Goal: Task Accomplishment & Management: Manage account settings

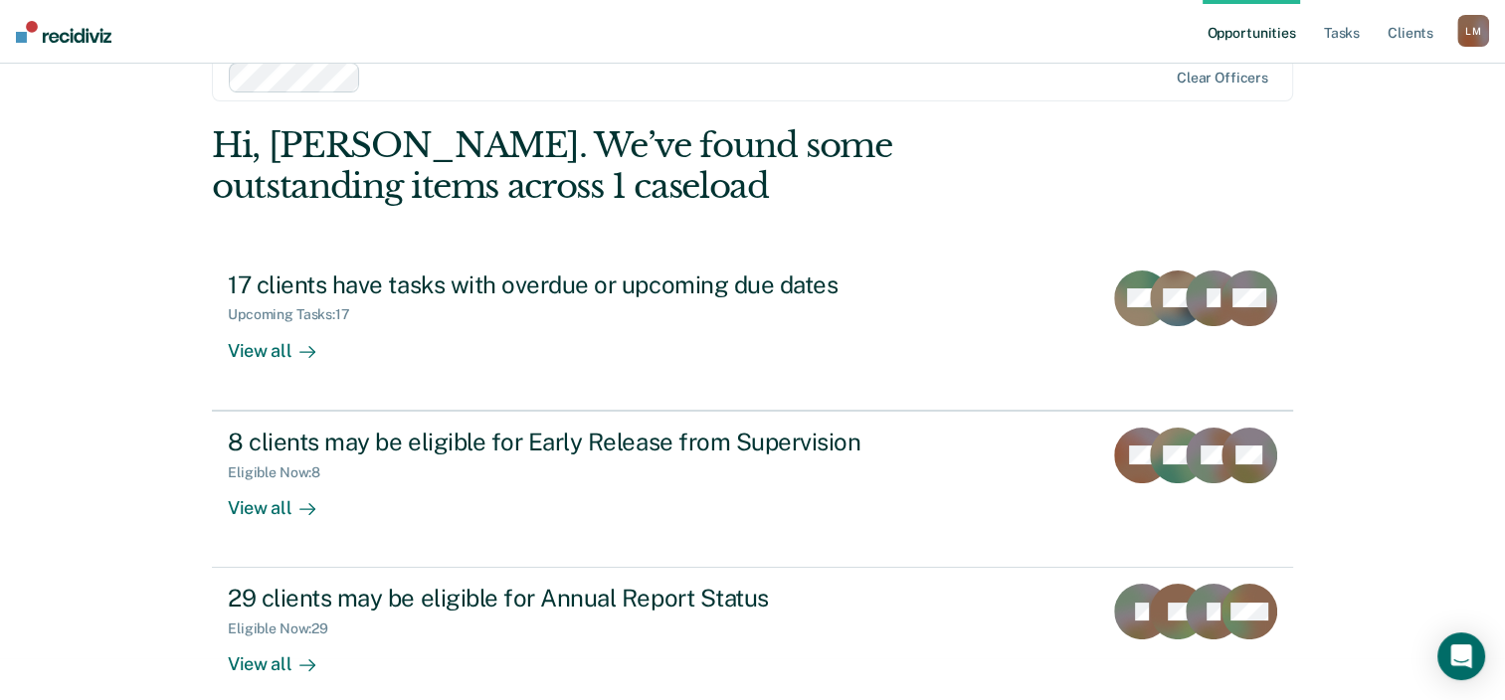
scroll to position [65, 0]
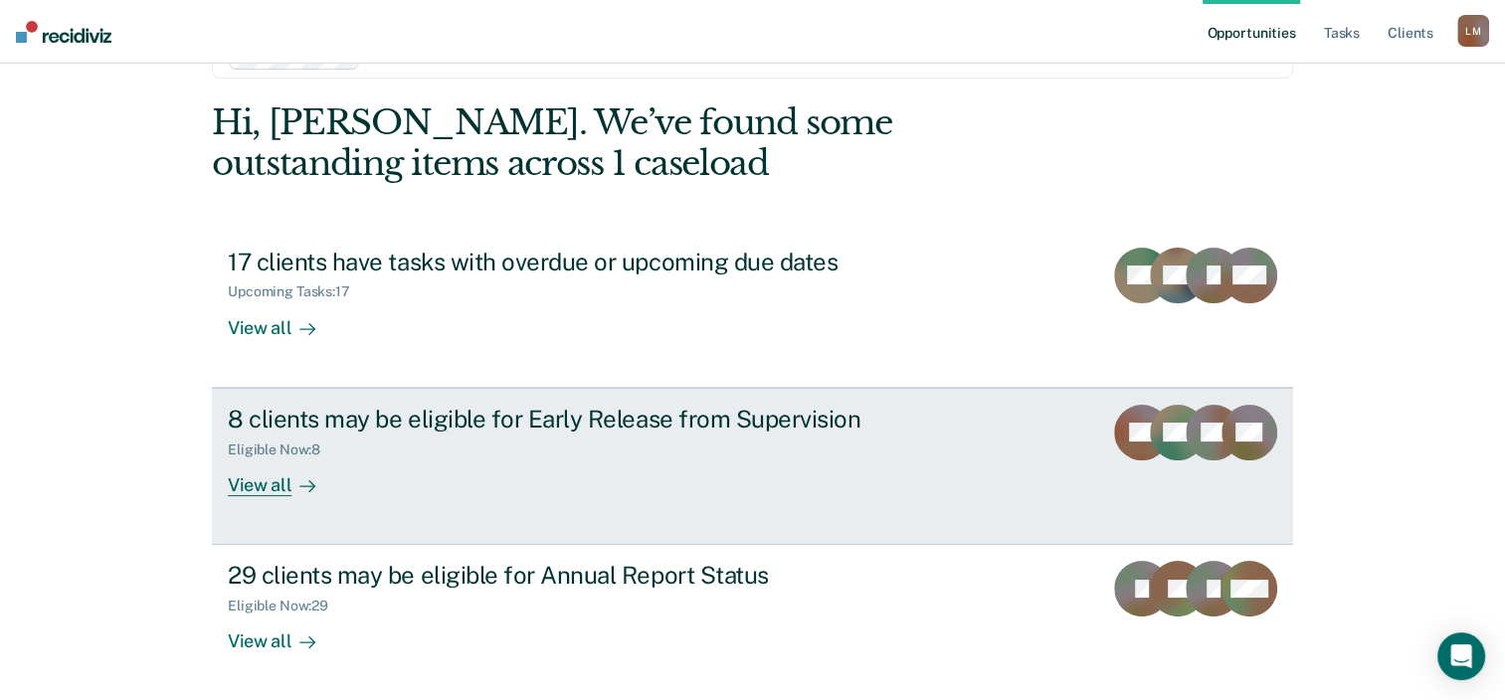
click at [278, 477] on div "View all" at bounding box center [283, 476] width 111 height 39
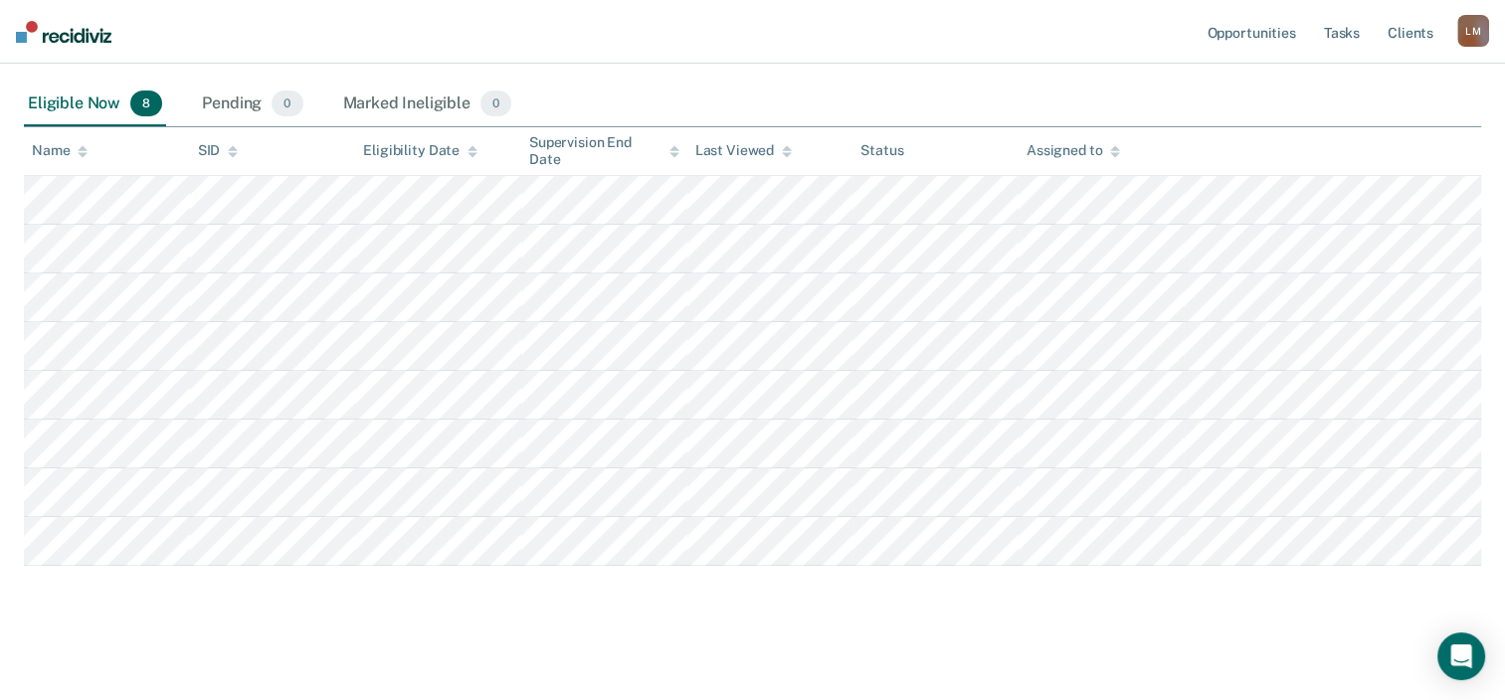
scroll to position [333, 0]
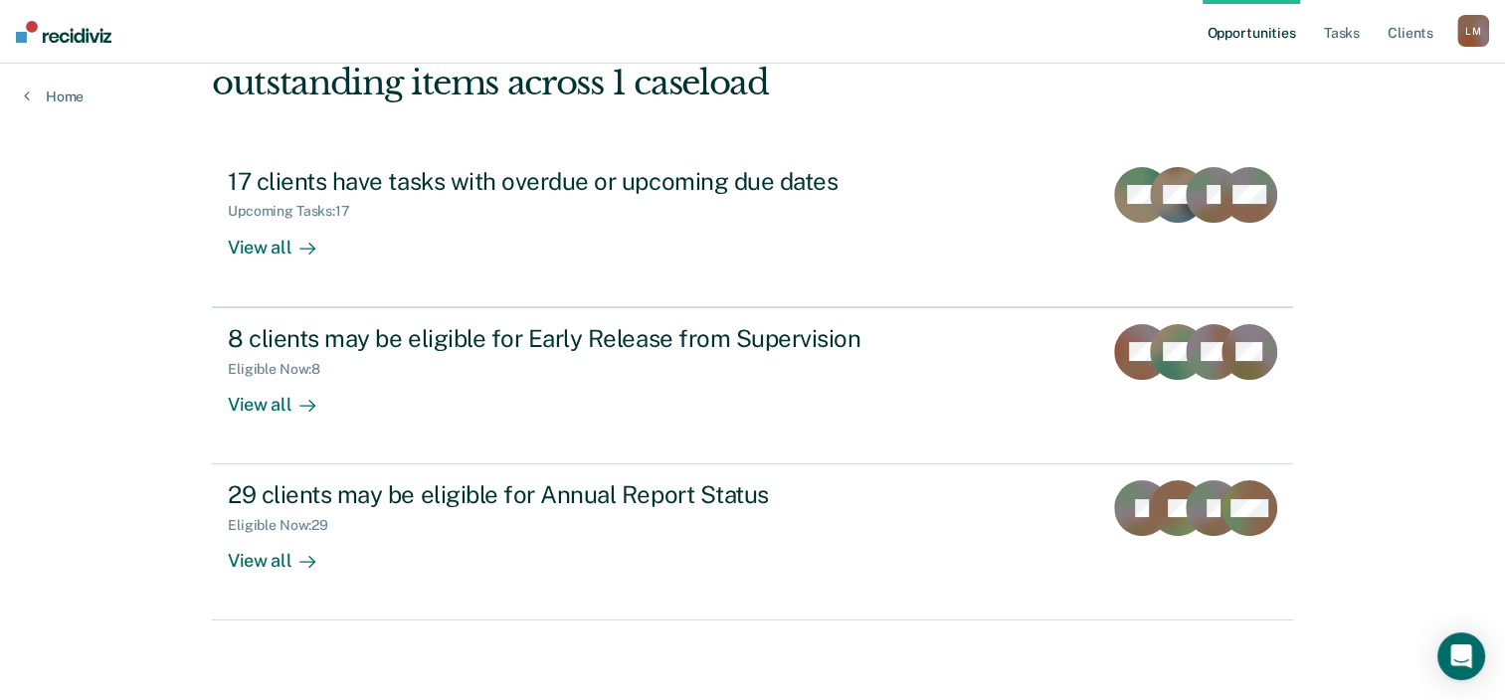
scroll to position [65, 0]
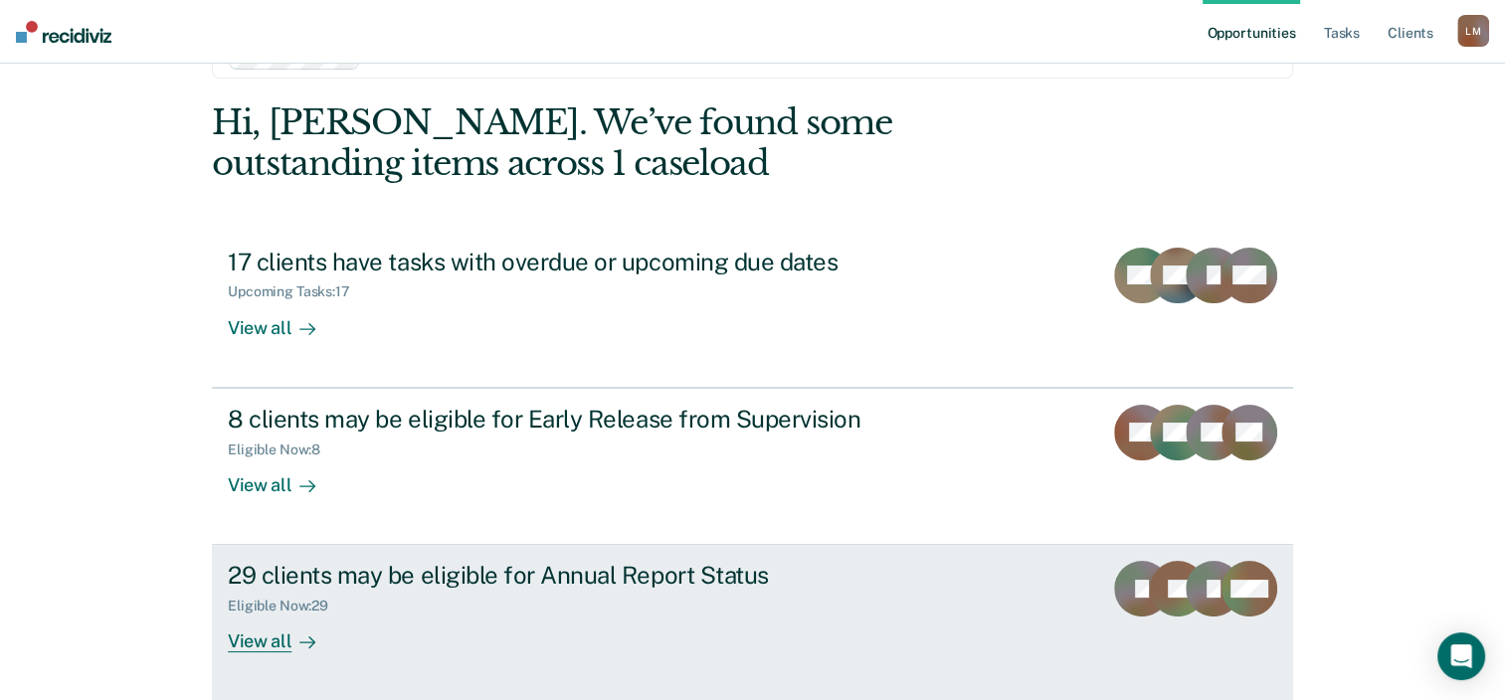
click at [273, 639] on div "View all" at bounding box center [283, 634] width 111 height 39
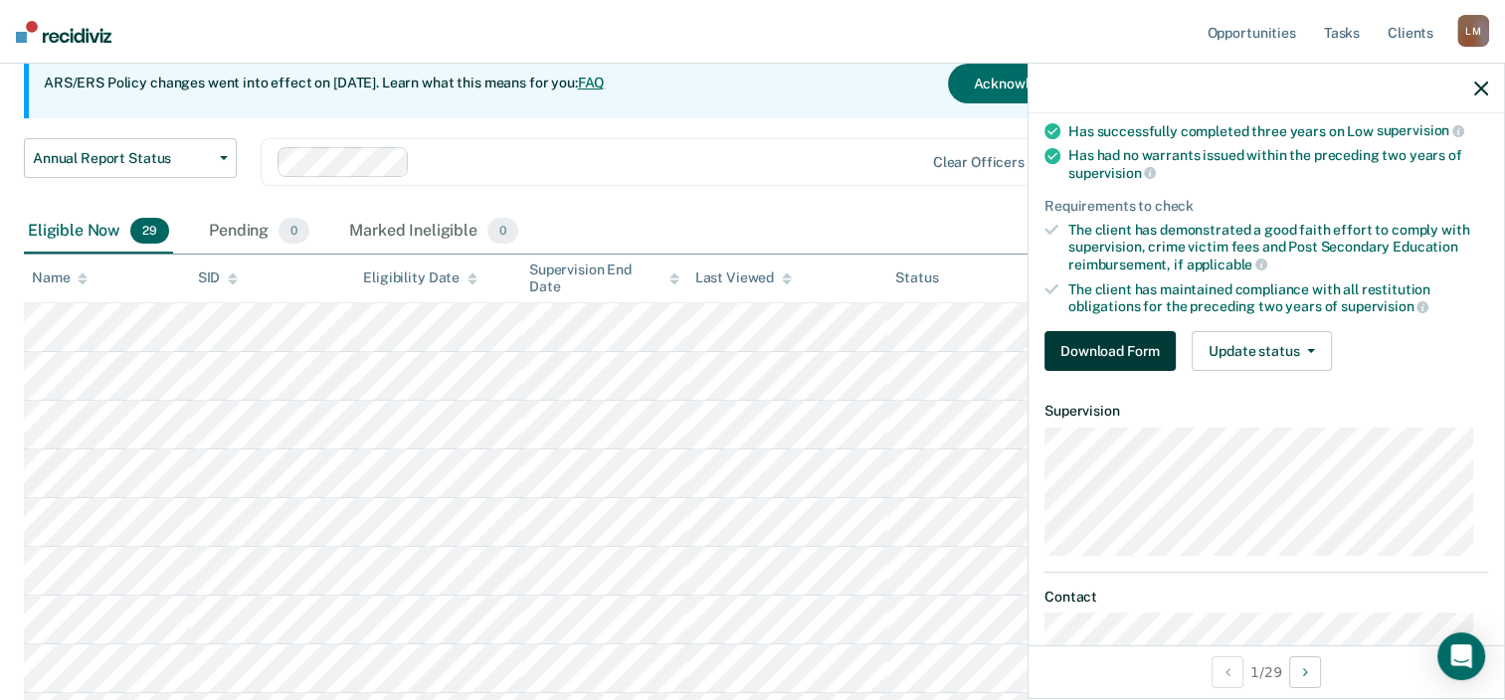
scroll to position [54, 0]
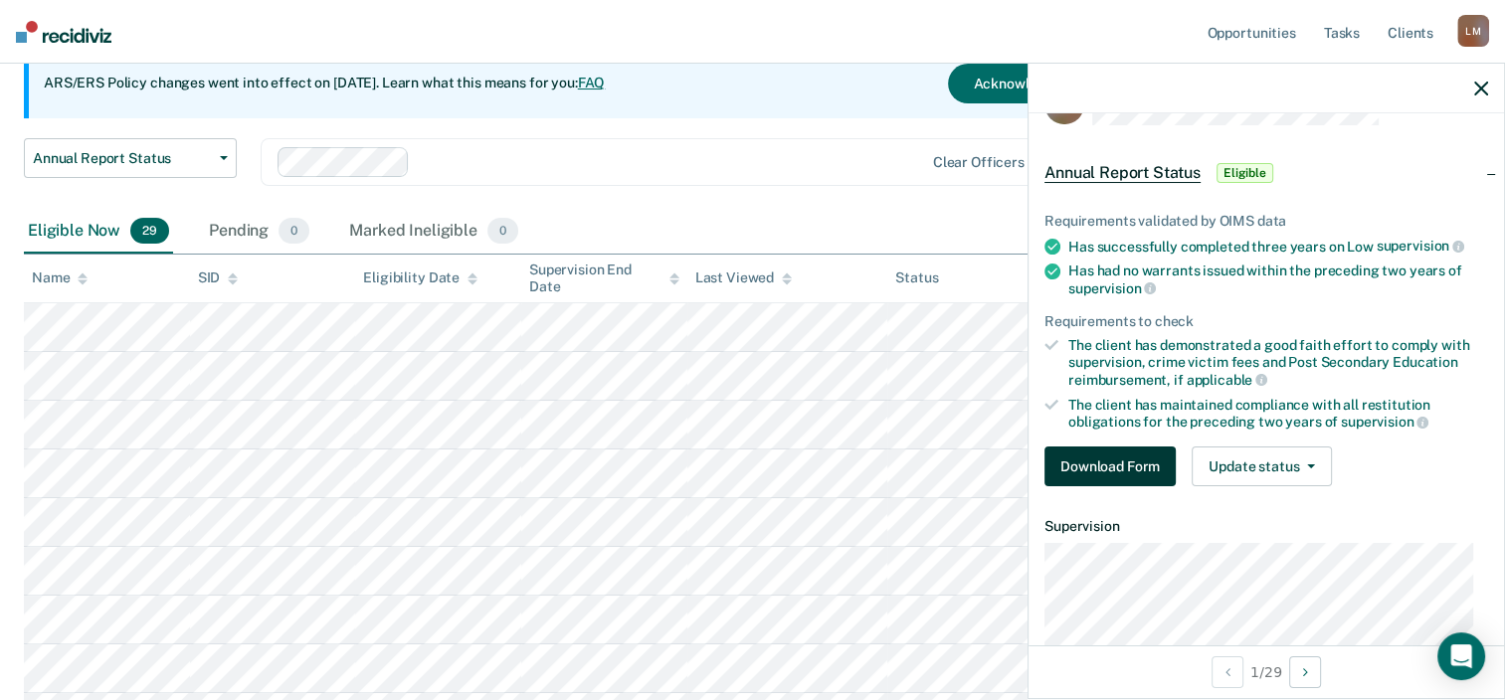
click at [1098, 457] on button "Download Form" at bounding box center [1109, 467] width 131 height 40
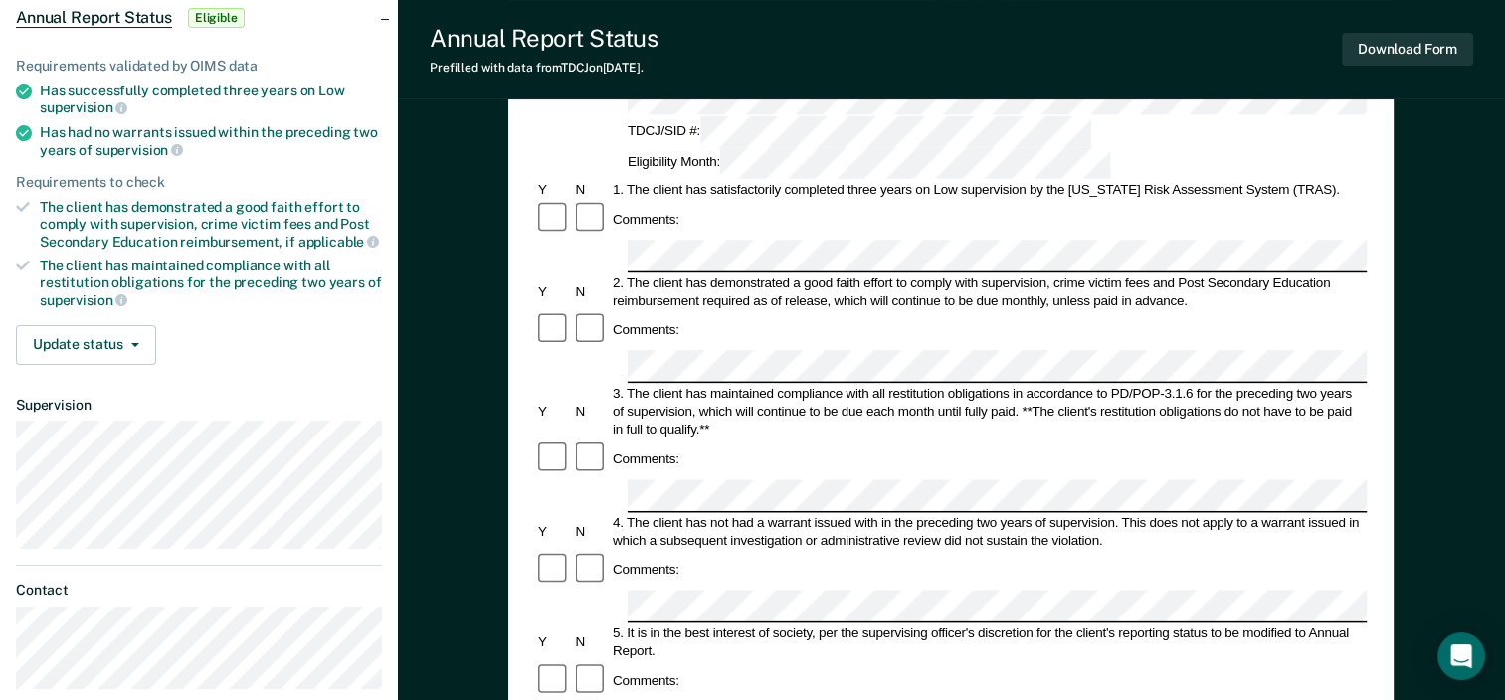
scroll to position [199, 0]
click at [1416, 47] on button "Download Form" at bounding box center [1407, 49] width 131 height 33
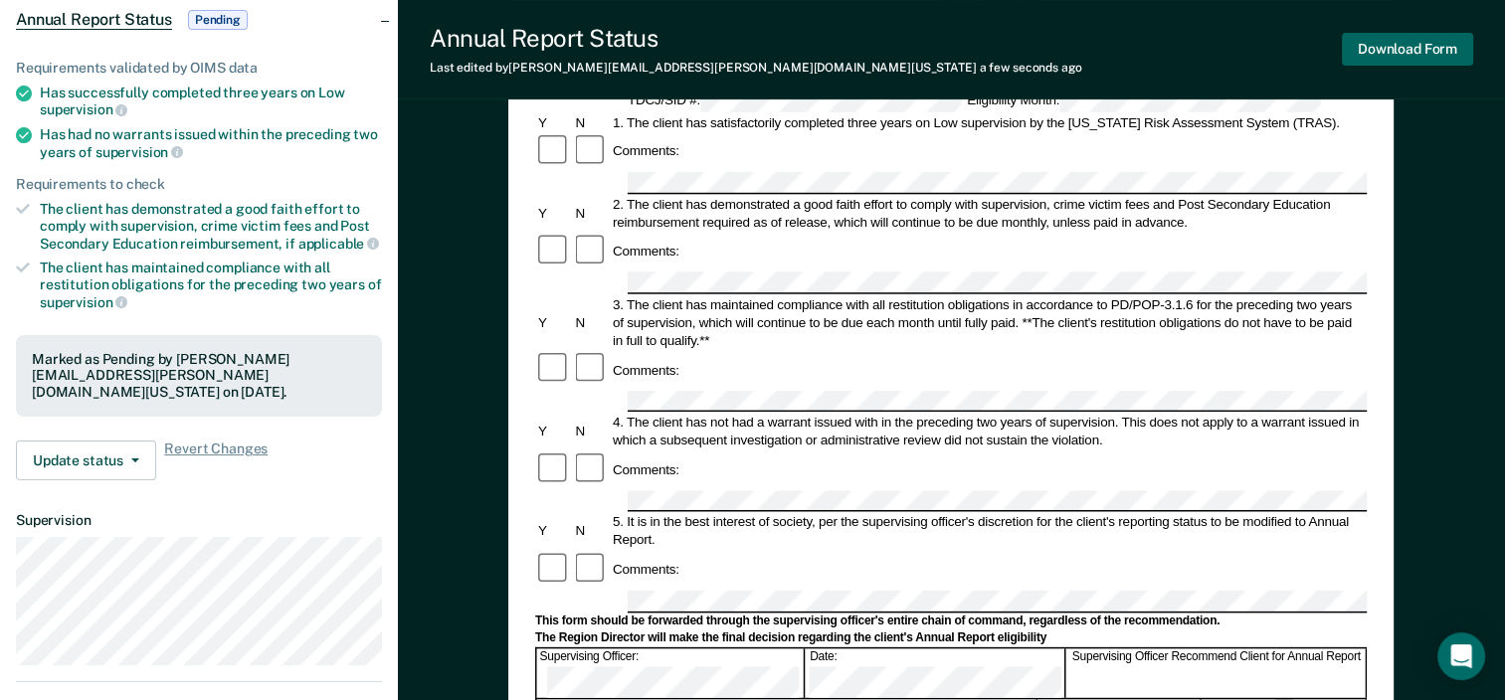
click at [1420, 41] on button "Download Form" at bounding box center [1407, 49] width 131 height 33
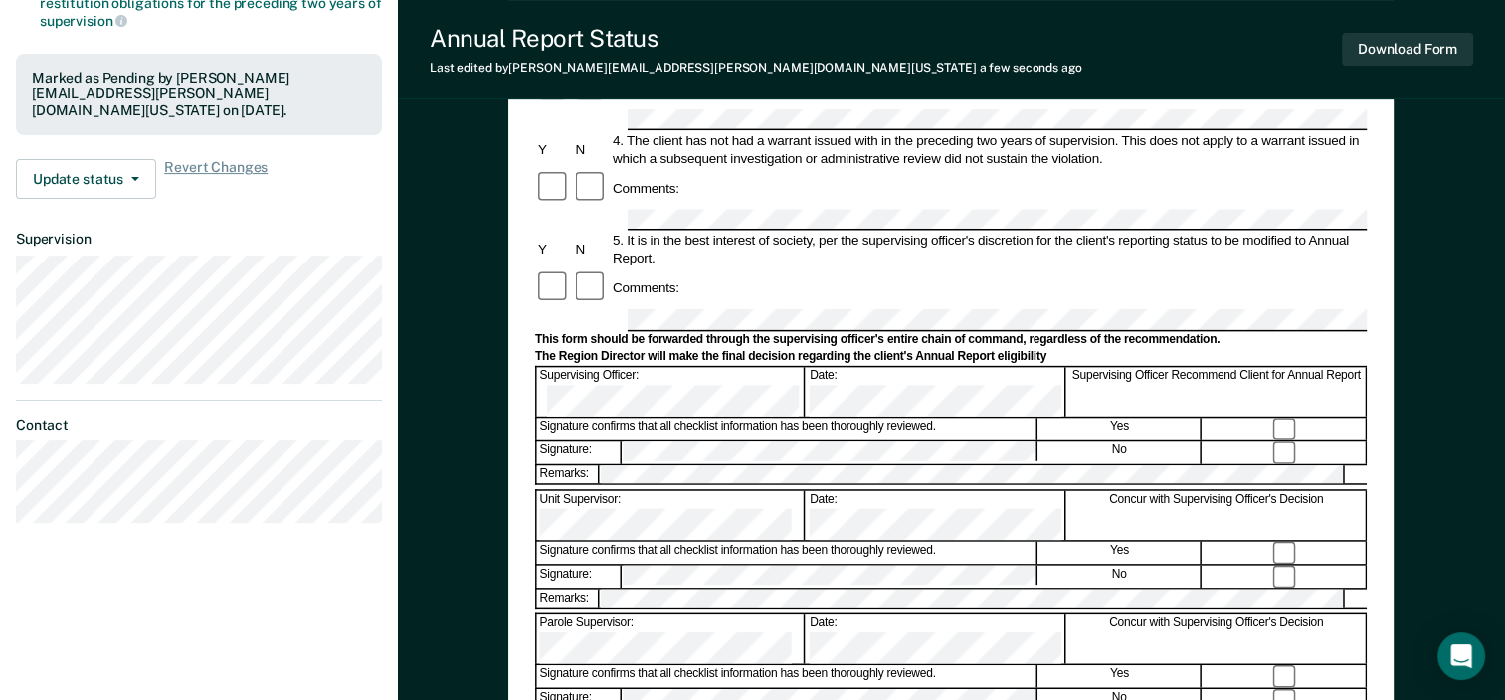
scroll to position [597, 0]
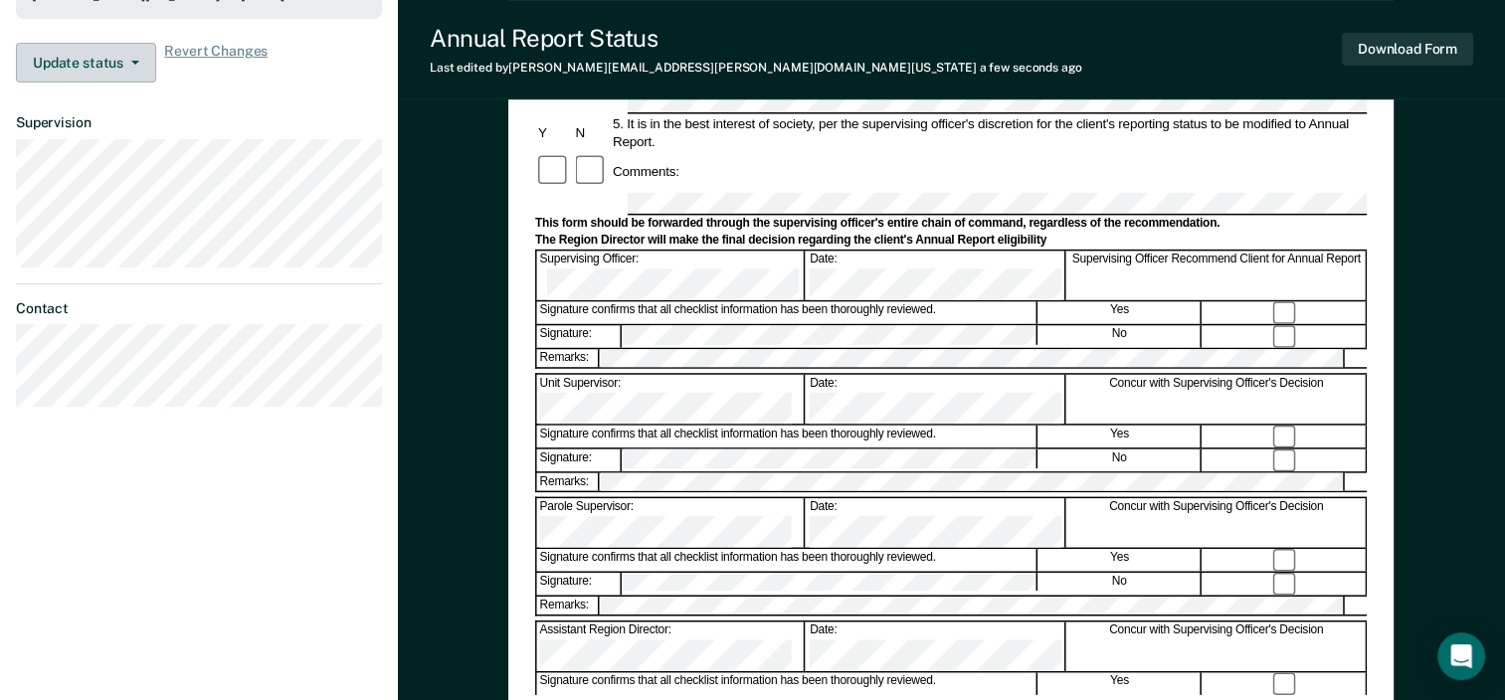
click at [133, 43] on button "Update status" at bounding box center [86, 63] width 140 height 40
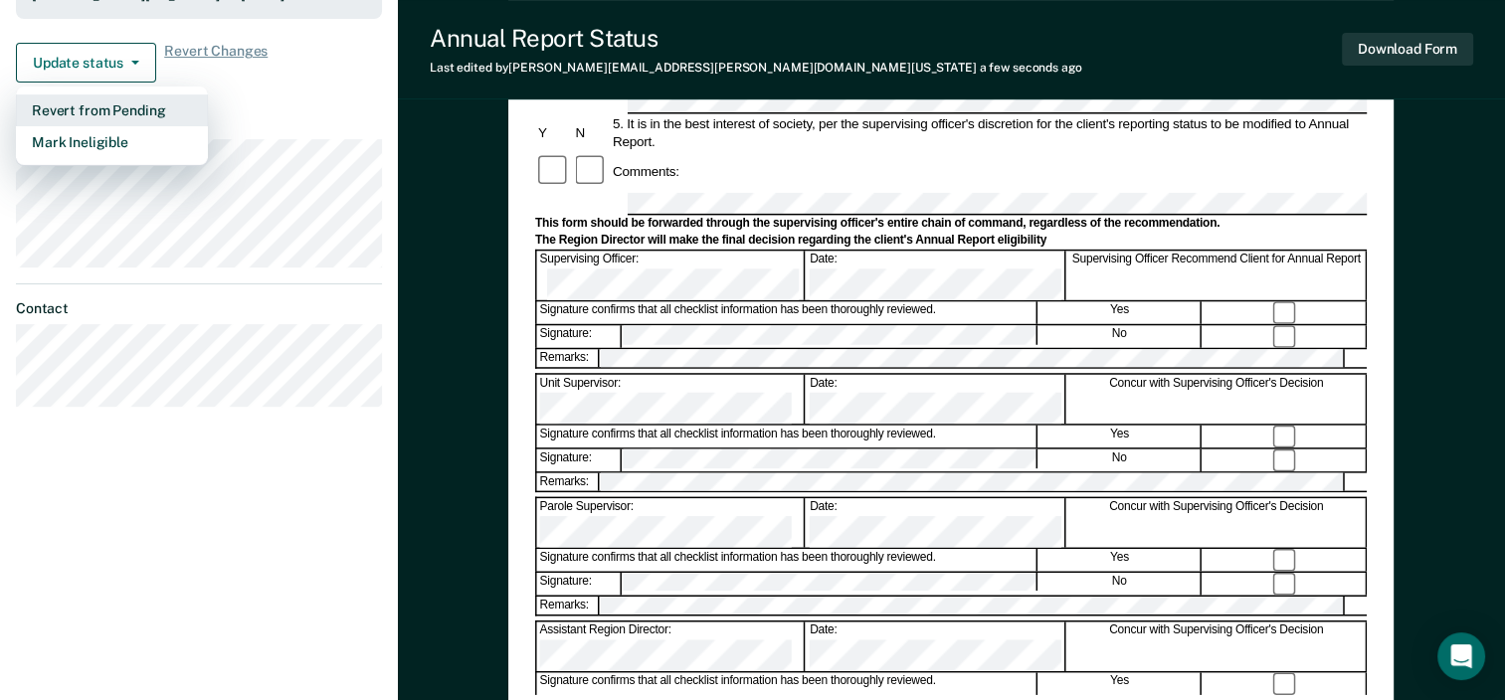
click at [123, 94] on button "Revert from Pending" at bounding box center [112, 110] width 192 height 32
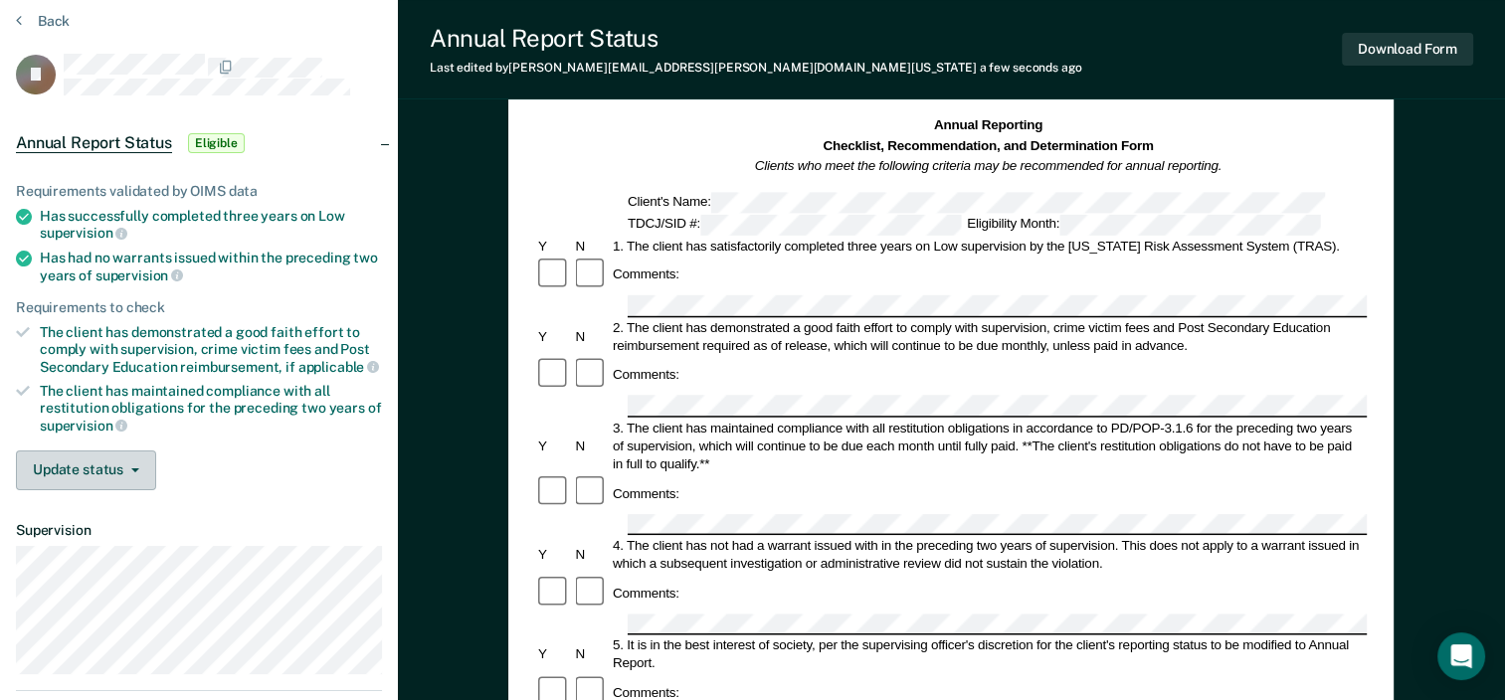
scroll to position [2, 0]
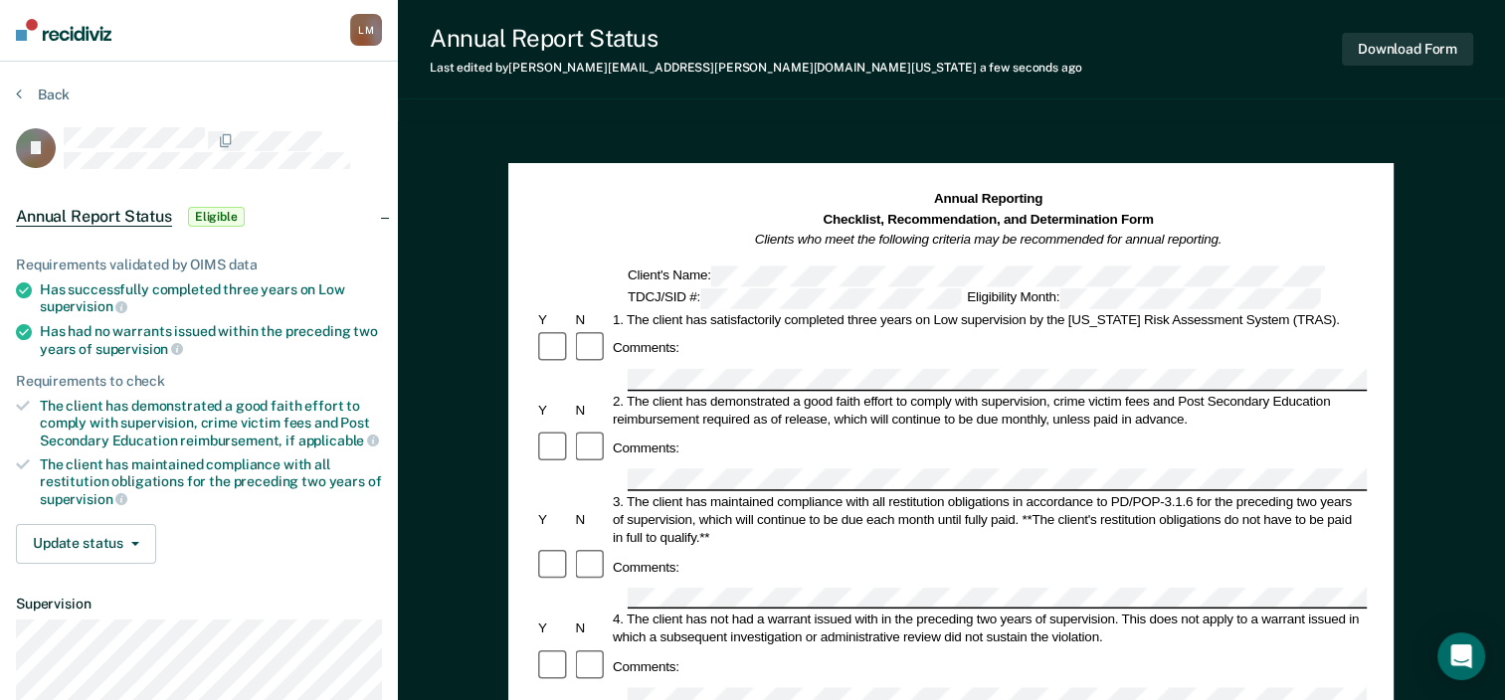
click at [384, 212] on div "Annual Report Status Eligible" at bounding box center [199, 217] width 398 height 64
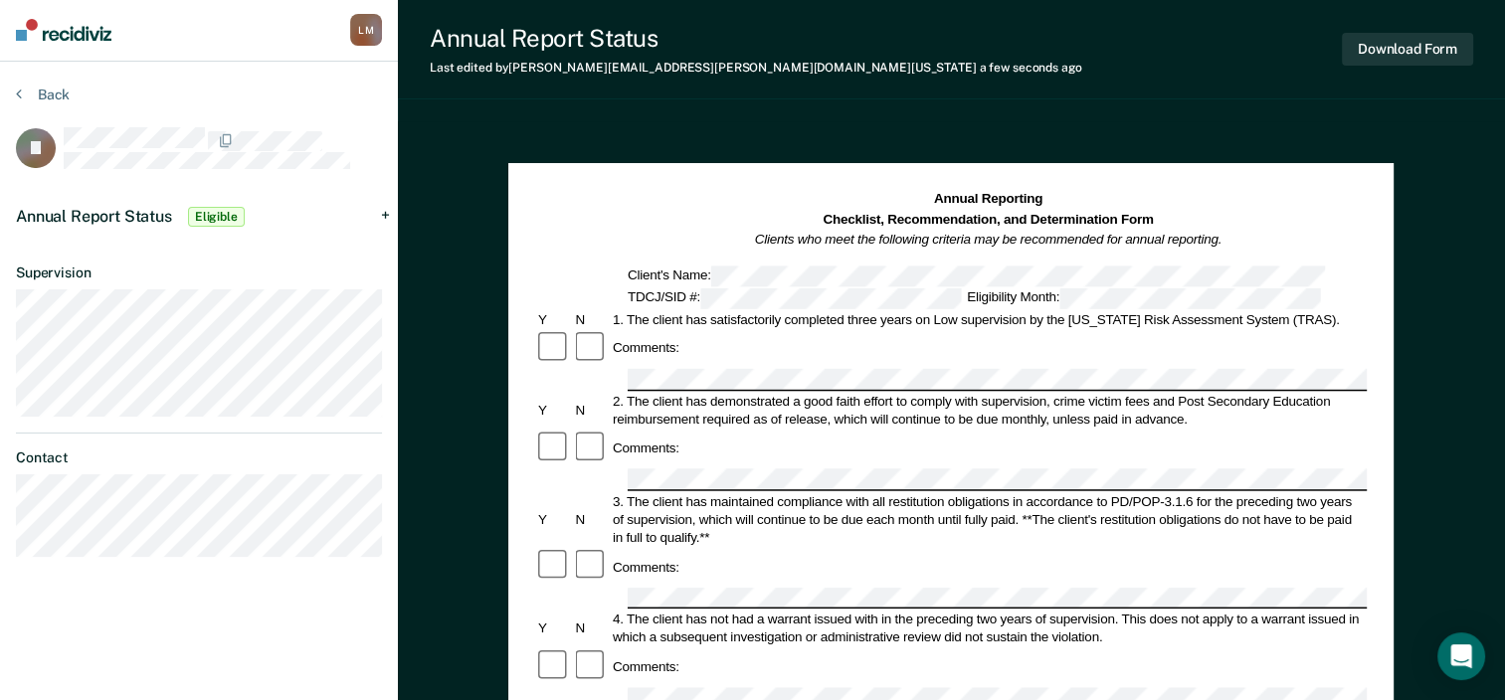
click at [384, 211] on div "Annual Report Status Eligible" at bounding box center [199, 217] width 398 height 64
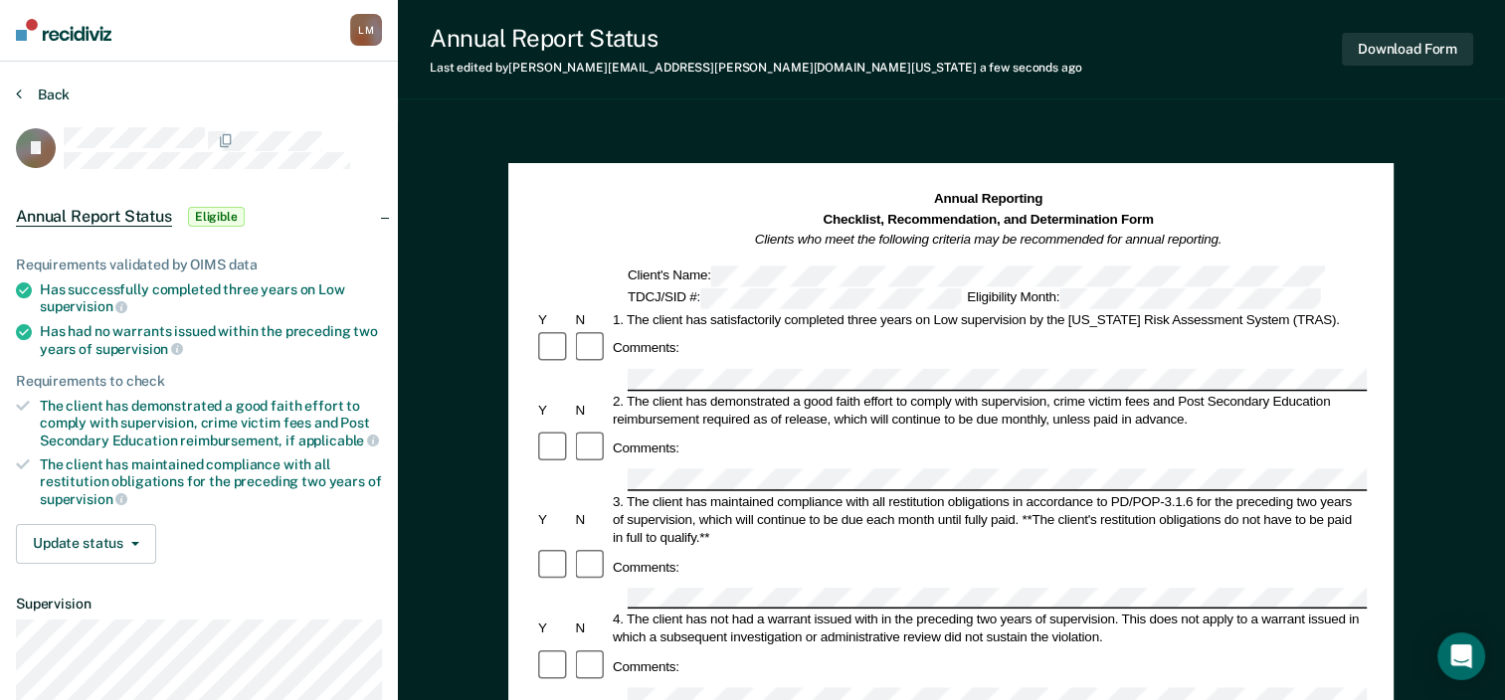
click at [22, 91] on button "Back" at bounding box center [43, 95] width 54 height 18
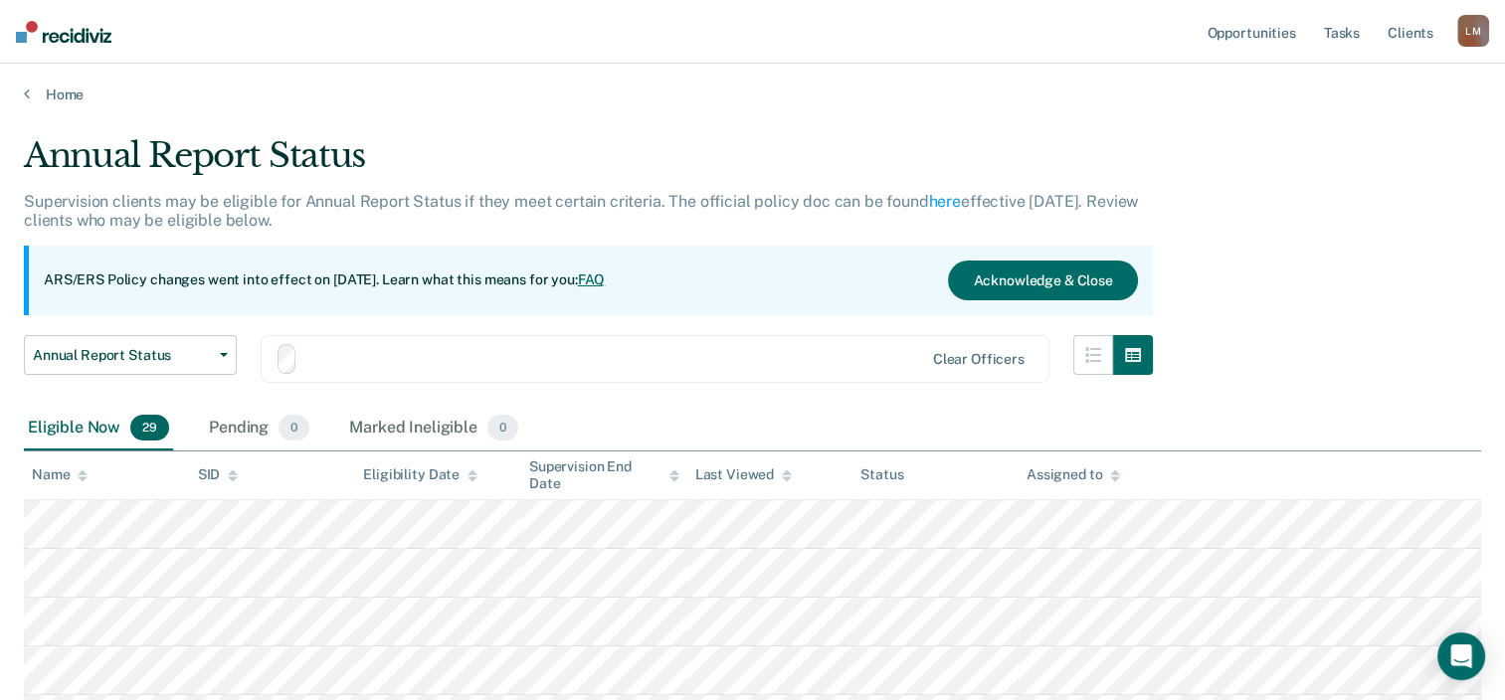
scroll to position [199, 0]
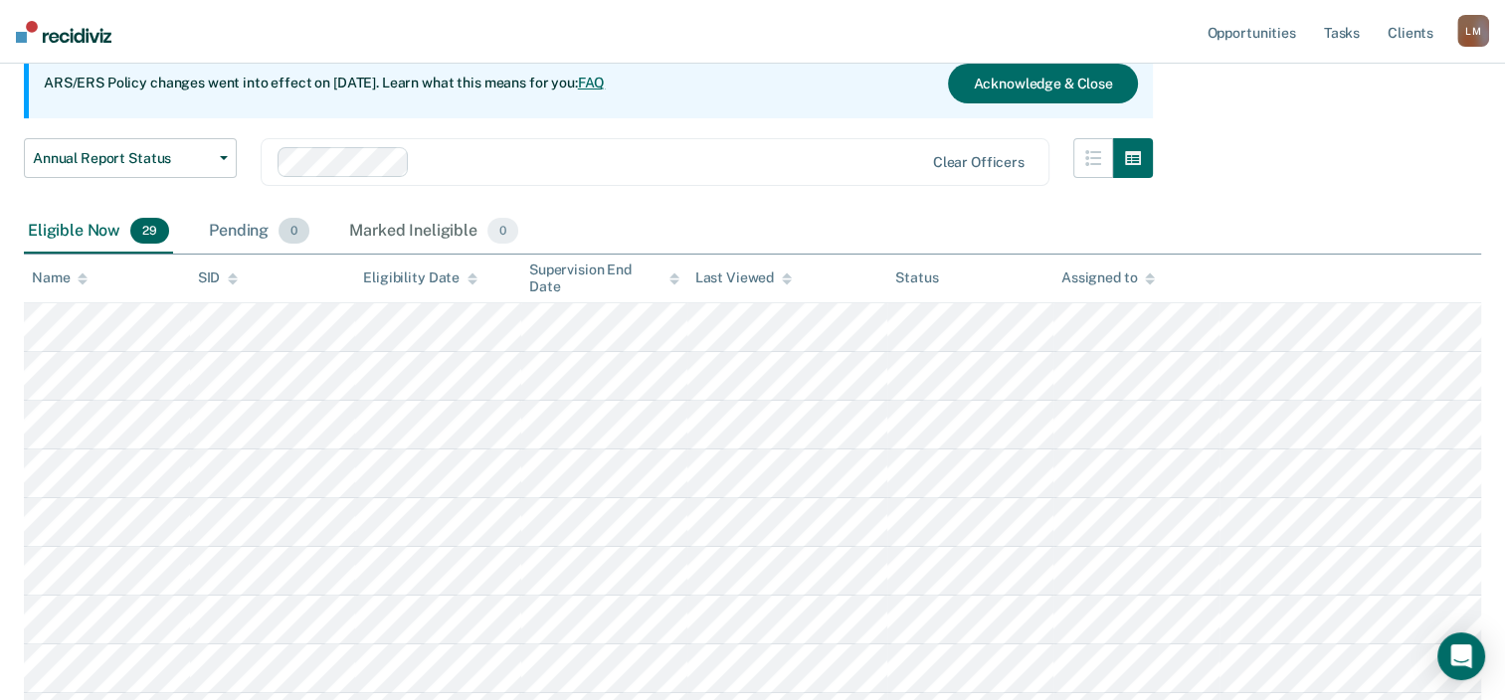
click at [230, 227] on div "Pending 0" at bounding box center [259, 232] width 108 height 44
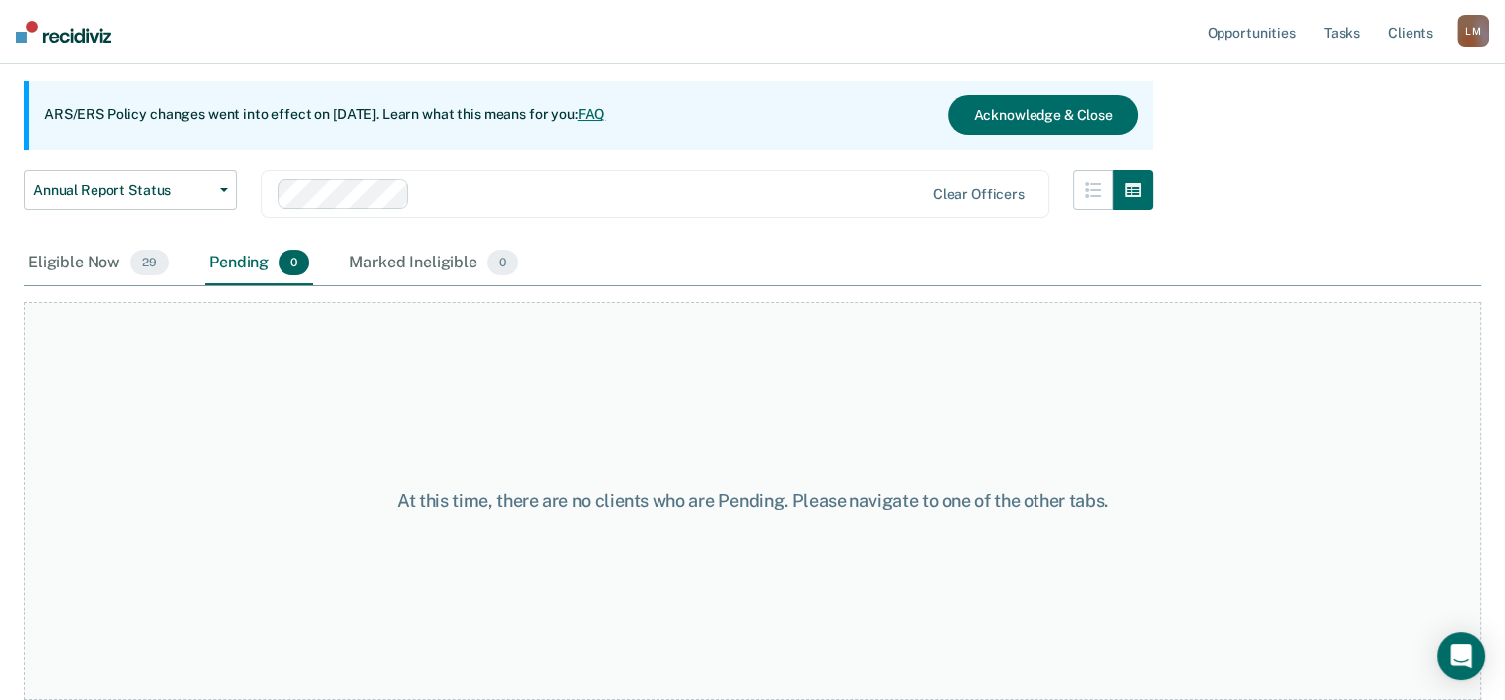
scroll to position [165, 0]
click at [91, 263] on div "Eligible Now 29" at bounding box center [98, 266] width 149 height 44
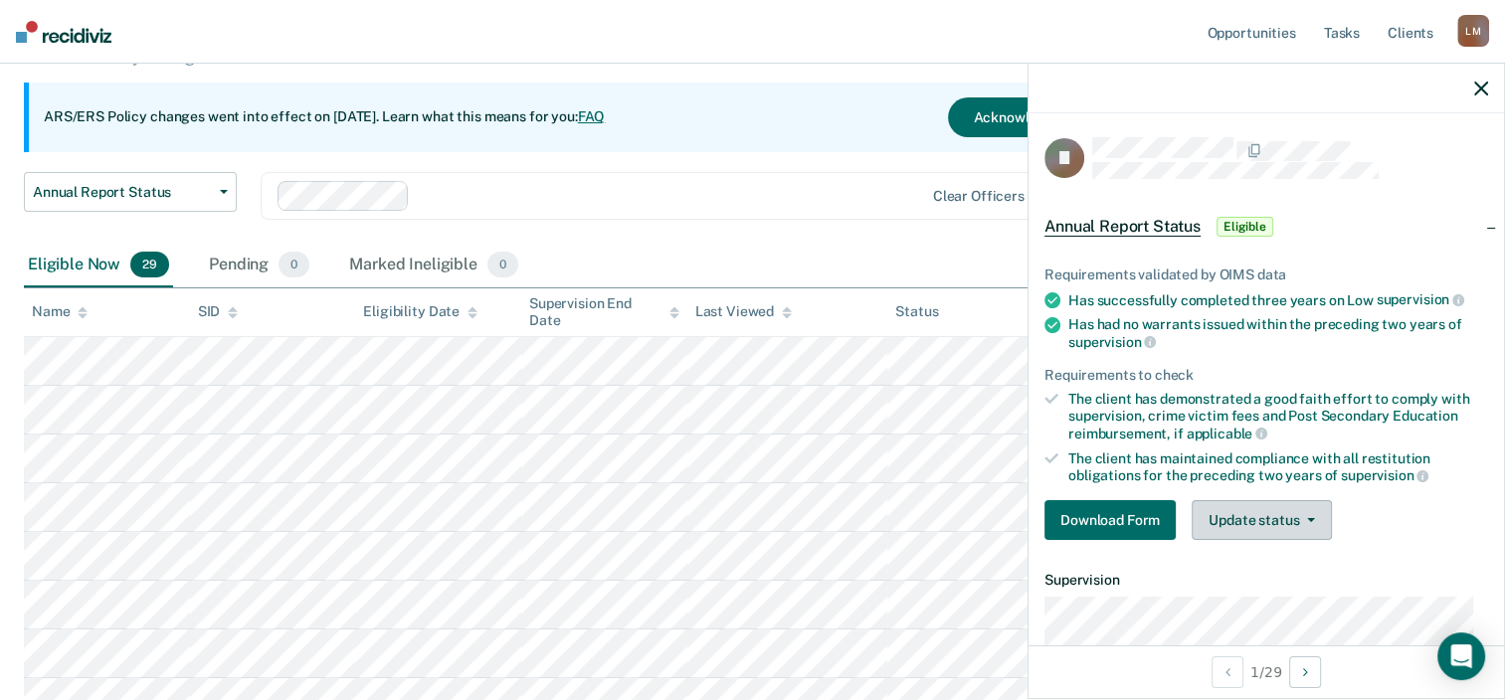
click at [1307, 518] on icon "button" at bounding box center [1311, 520] width 8 height 4
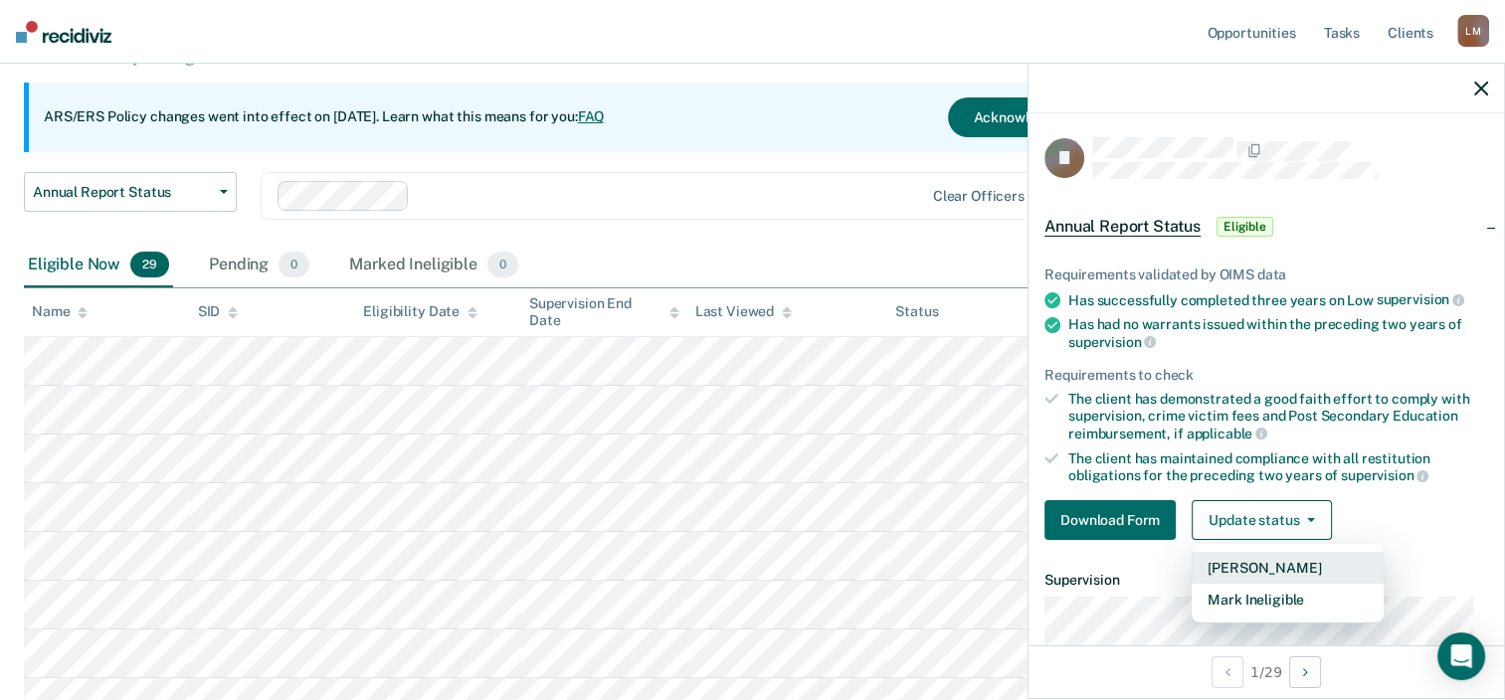
click at [1259, 557] on button "[PERSON_NAME]" at bounding box center [1287, 568] width 192 height 32
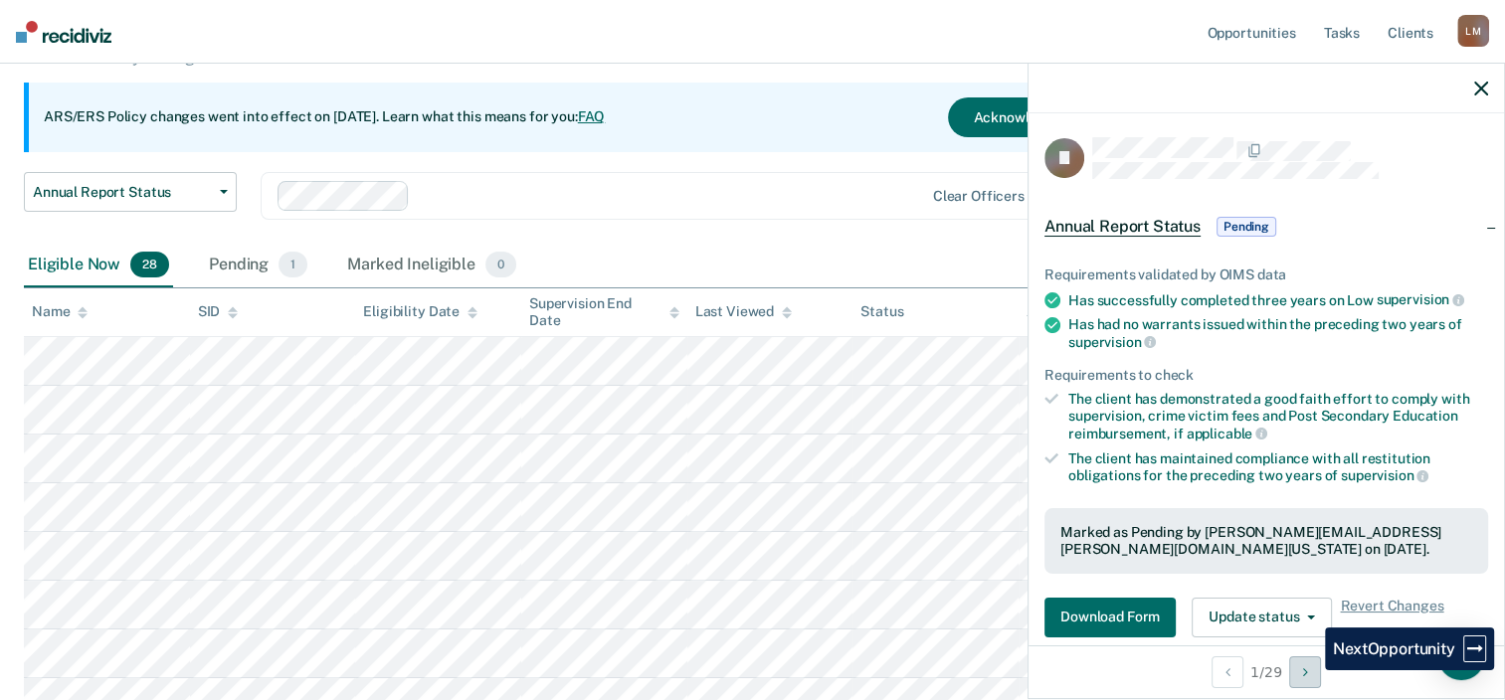
click at [1310, 670] on button "Next Opportunity" at bounding box center [1305, 672] width 32 height 32
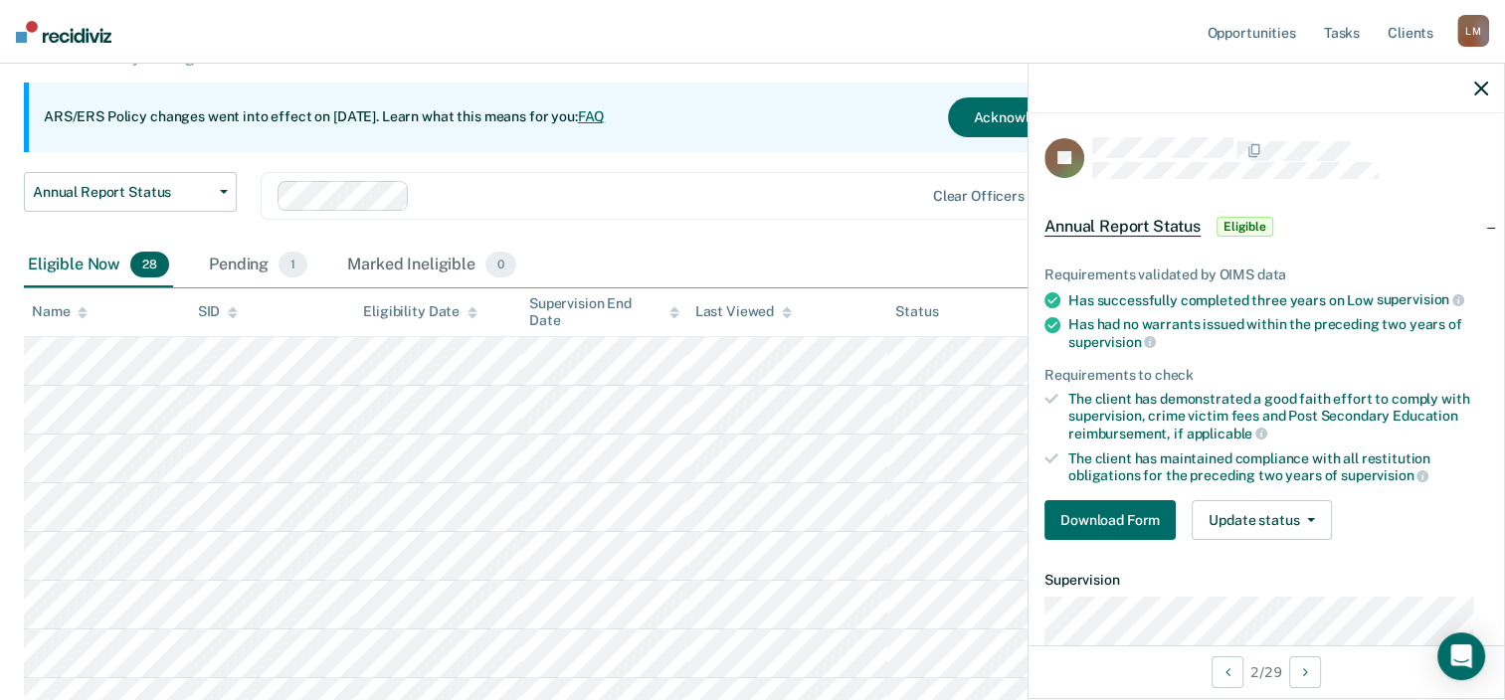
click at [811, 231] on div "Annual Report Status Early Release from Supervision Annual Report Status Clear …" at bounding box center [588, 208] width 1129 height 72
click at [1484, 85] on icon "button" at bounding box center [1481, 89] width 14 height 14
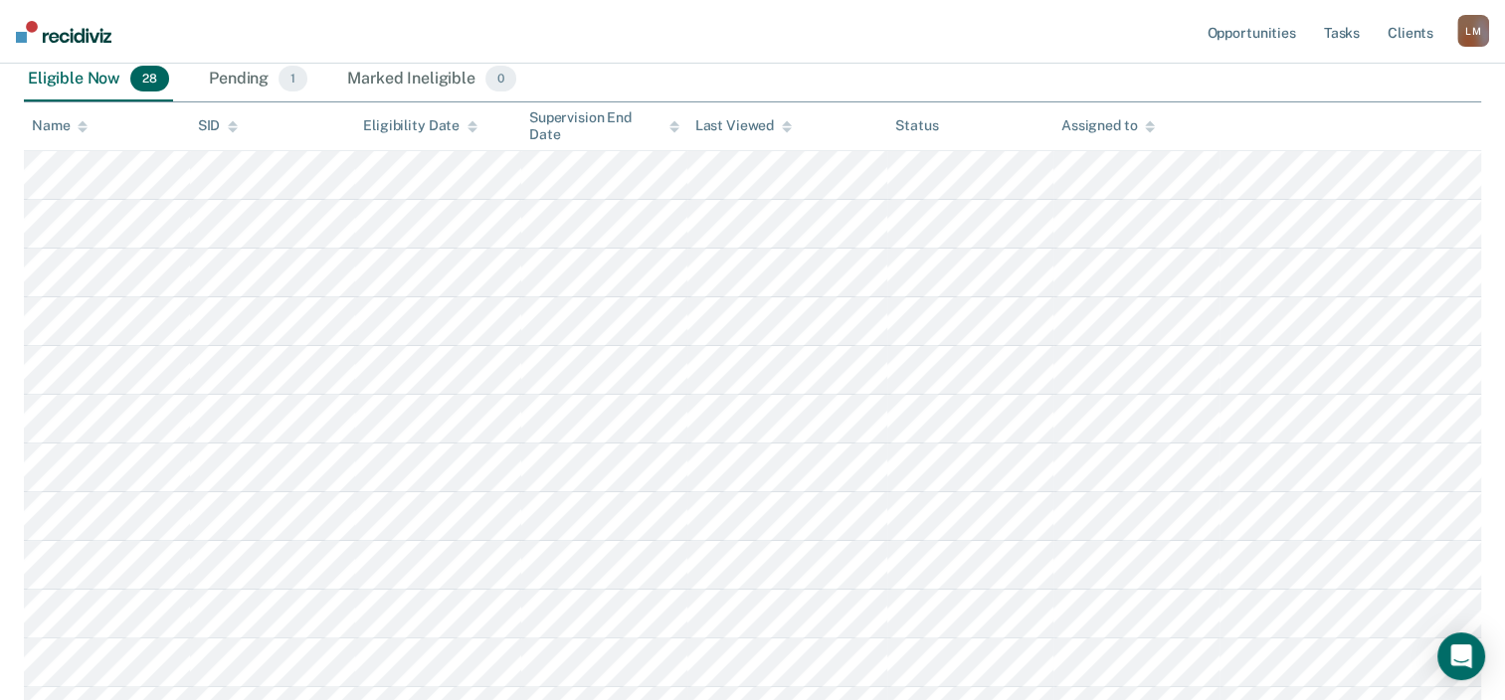
scroll to position [265, 0]
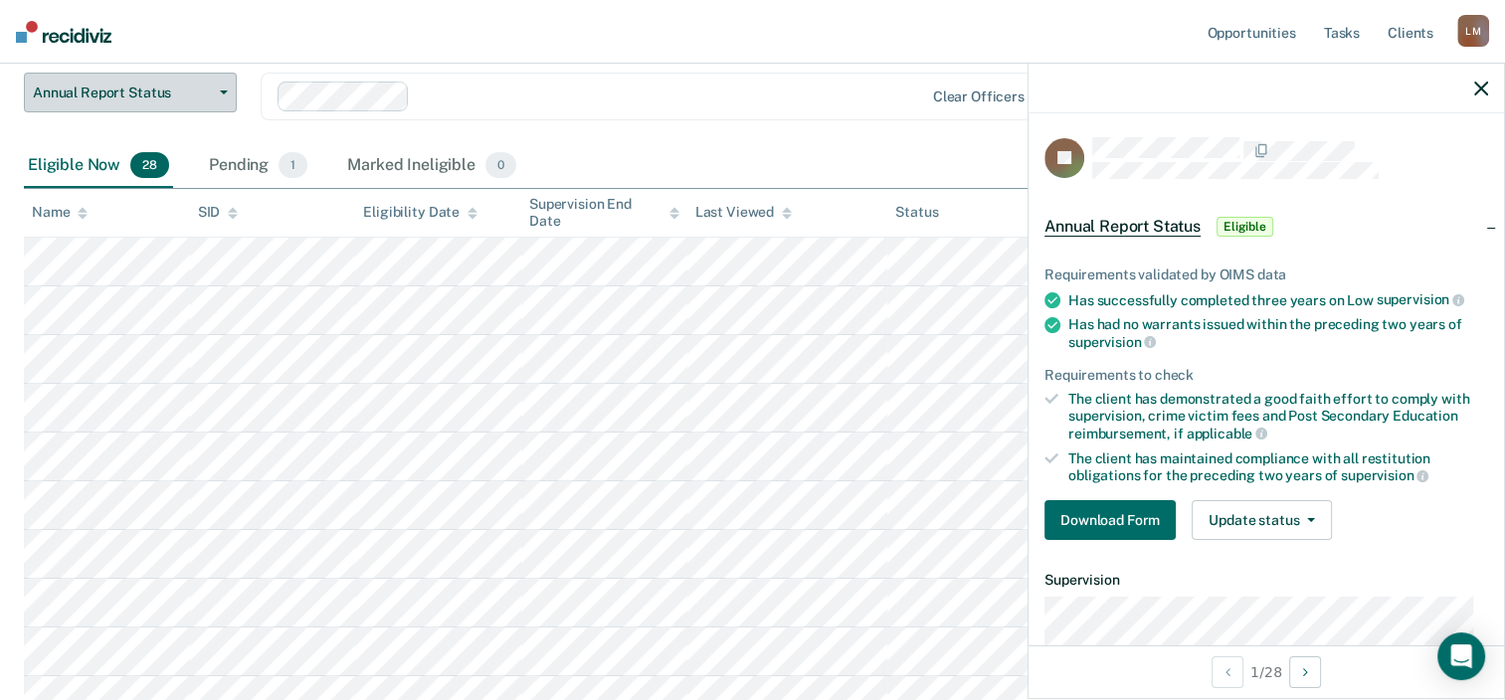
click at [224, 88] on button "Annual Report Status" at bounding box center [130, 93] width 213 height 40
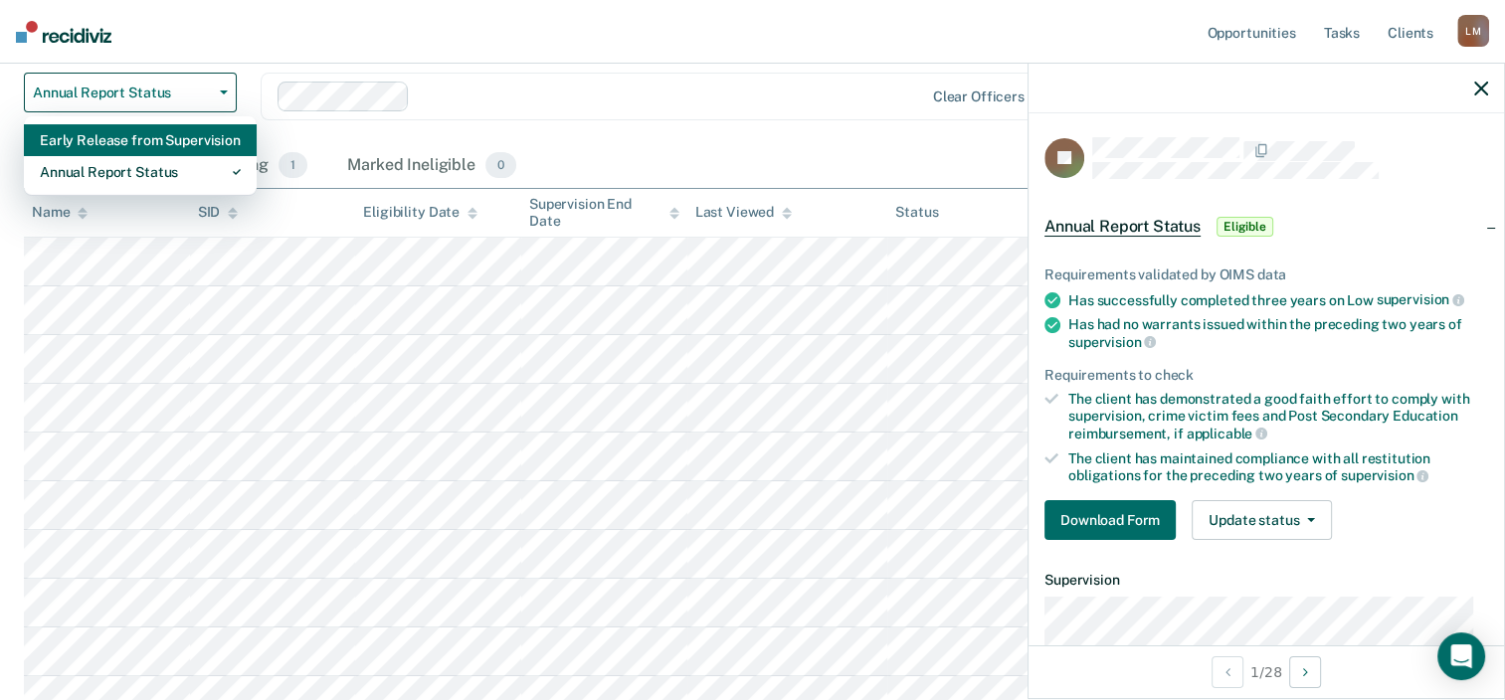
click at [173, 132] on div "Early Release from Supervision" at bounding box center [140, 140] width 201 height 32
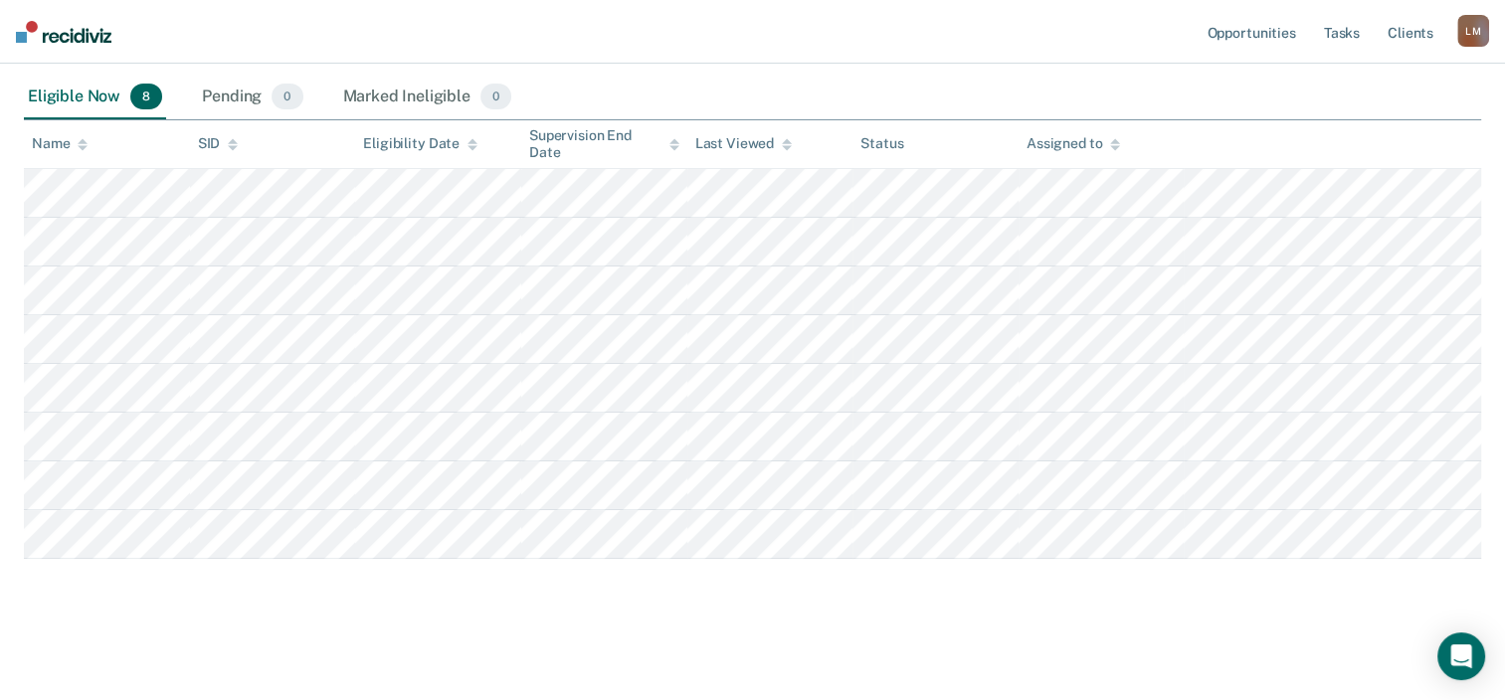
scroll to position [35, 0]
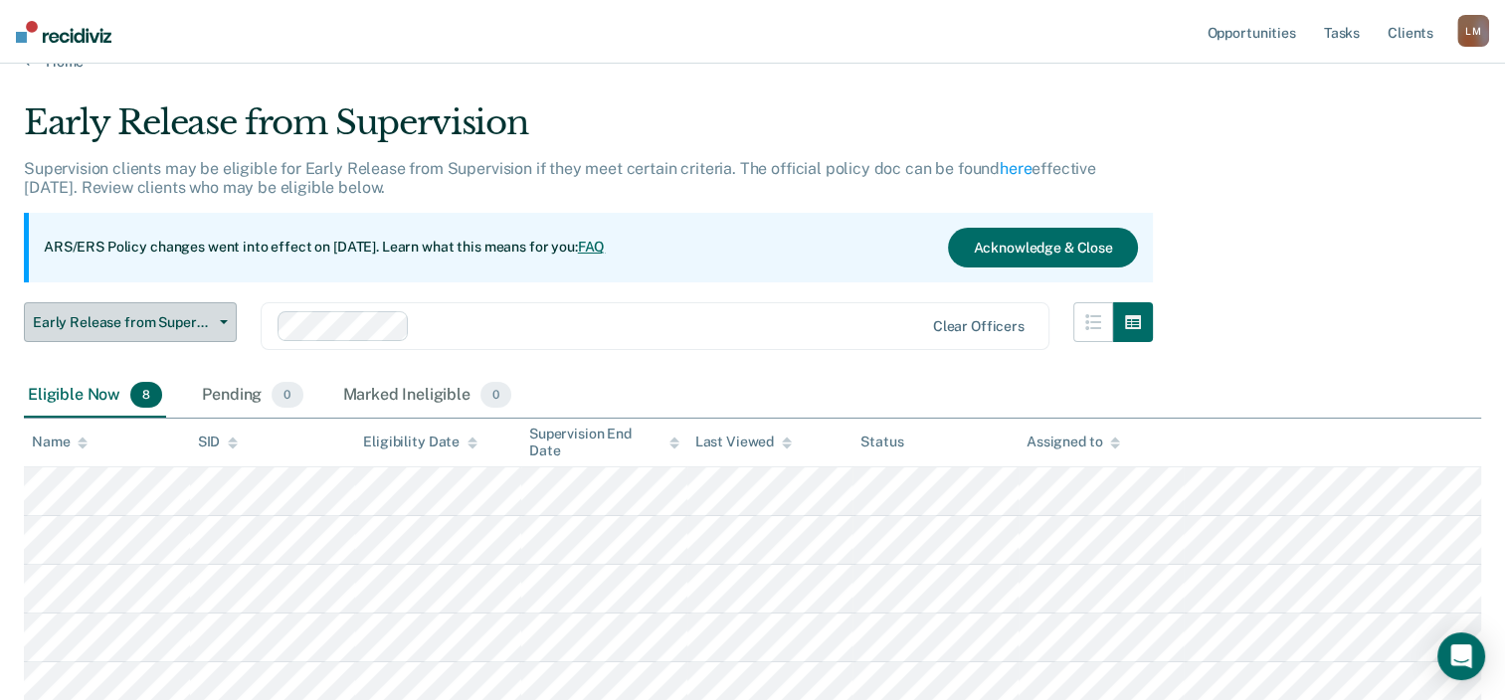
click at [221, 320] on icon "button" at bounding box center [224, 322] width 8 height 4
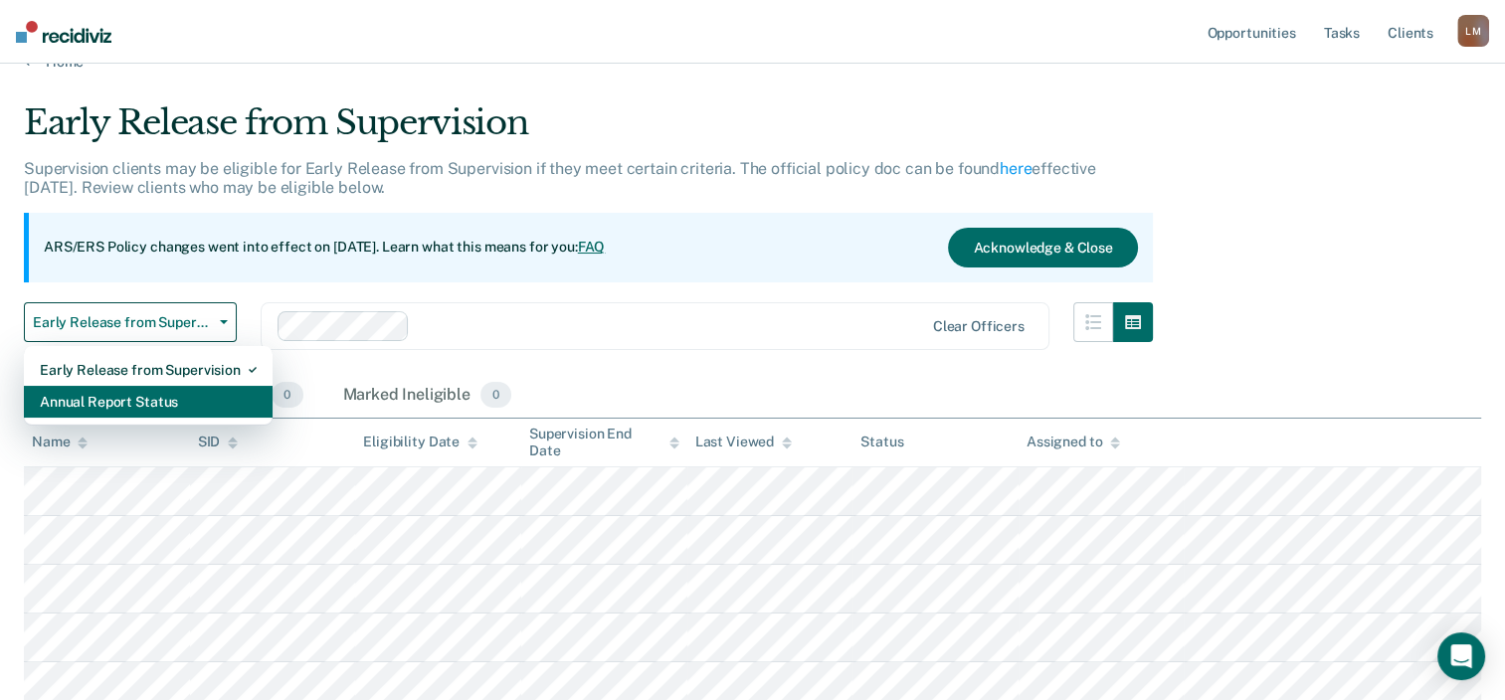
click at [149, 395] on div "Annual Report Status" at bounding box center [148, 402] width 217 height 32
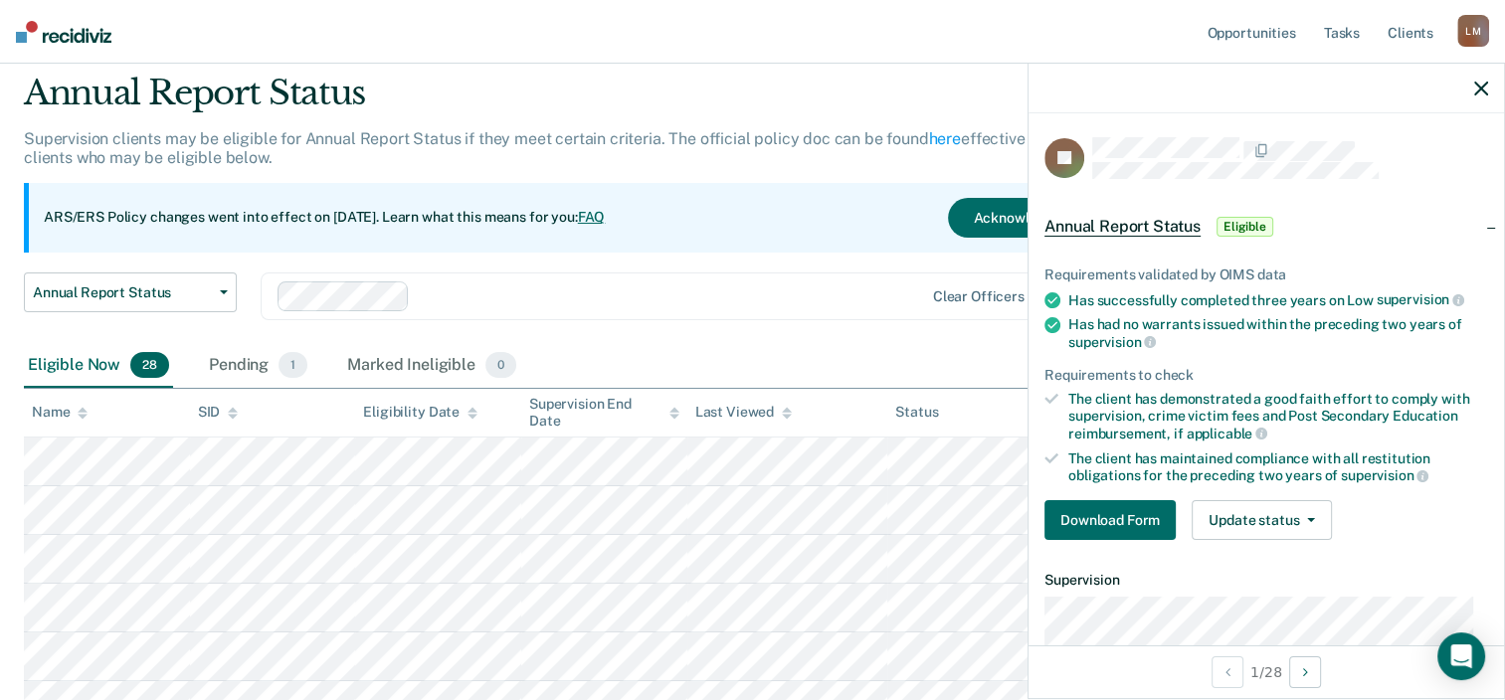
scroll to position [99, 0]
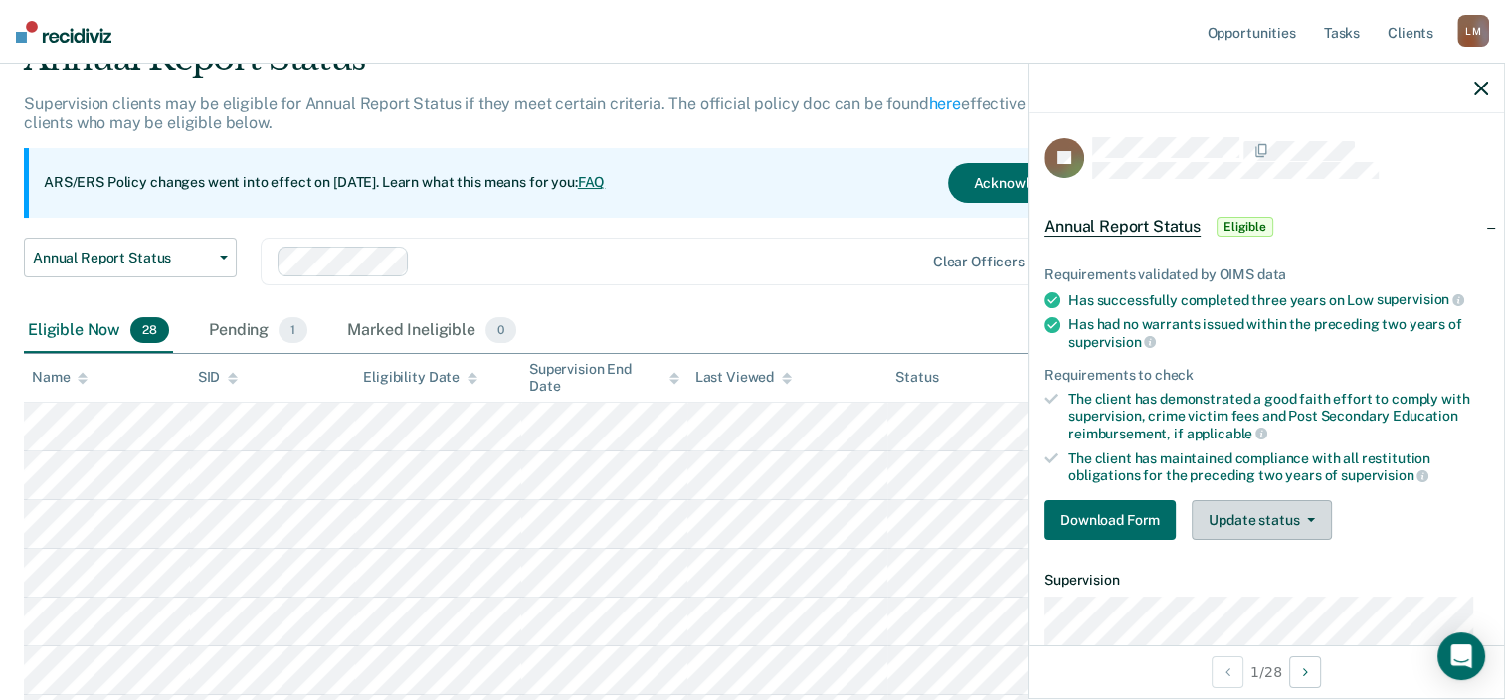
click at [1313, 511] on button "Update status" at bounding box center [1261, 520] width 140 height 40
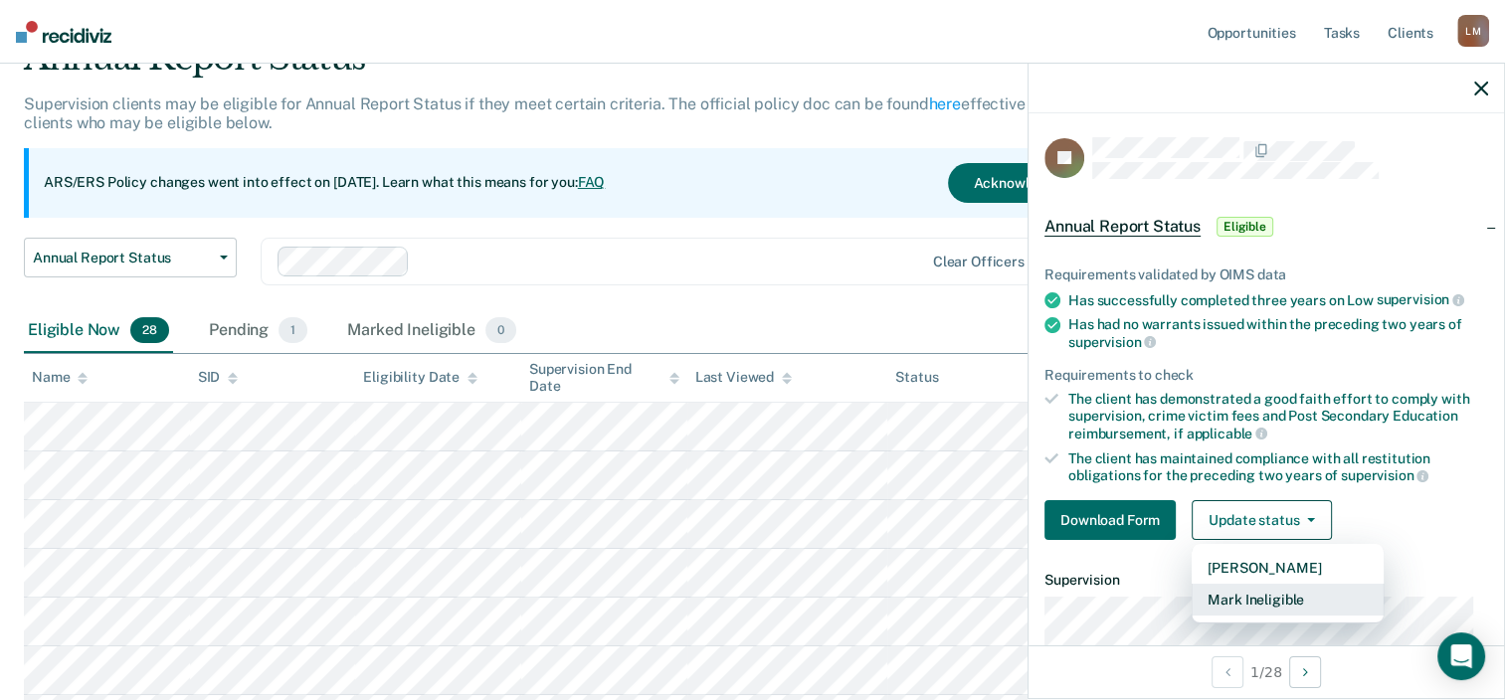
click at [1270, 587] on button "Mark Ineligible" at bounding box center [1287, 600] width 192 height 32
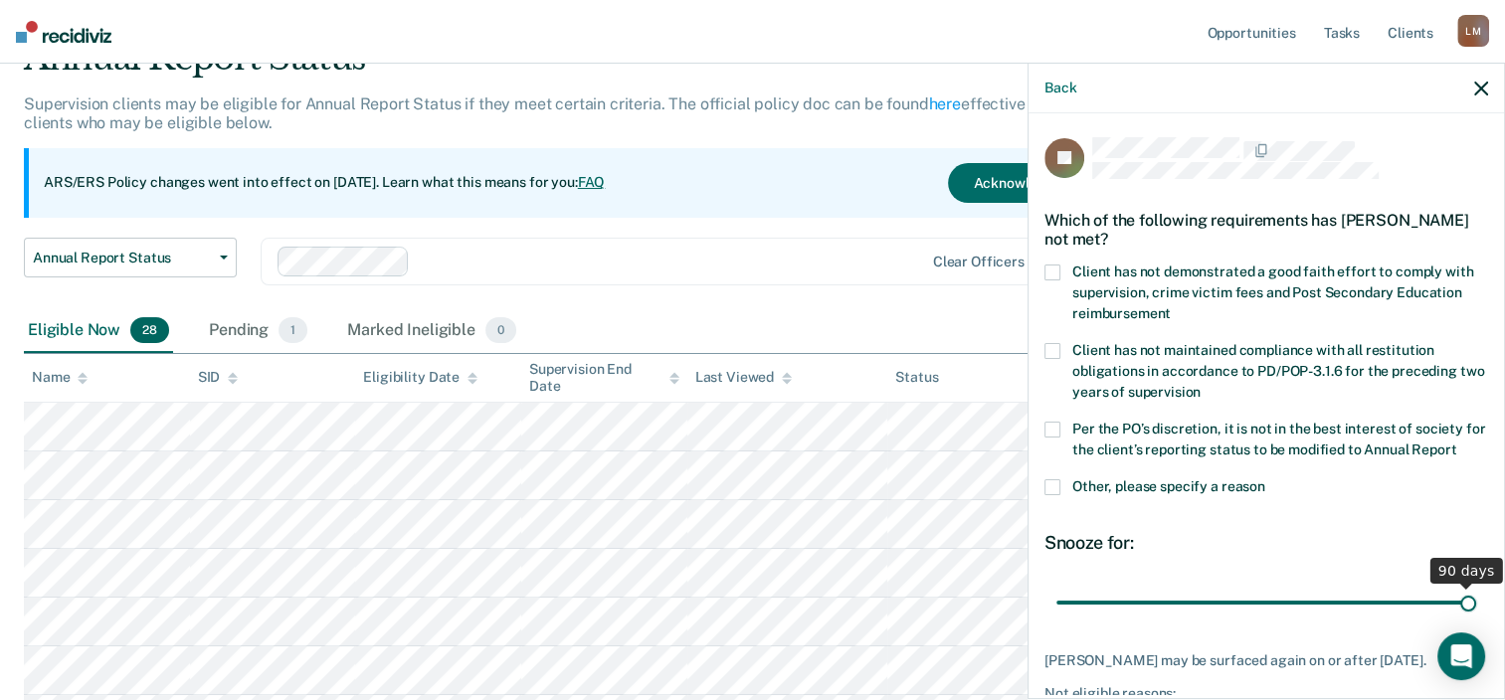
drag, startPoint x: 1189, startPoint y: 621, endPoint x: 1467, endPoint y: 620, distance: 277.5
type input "90"
click at [1467, 620] on input "range" at bounding box center [1266, 603] width 420 height 35
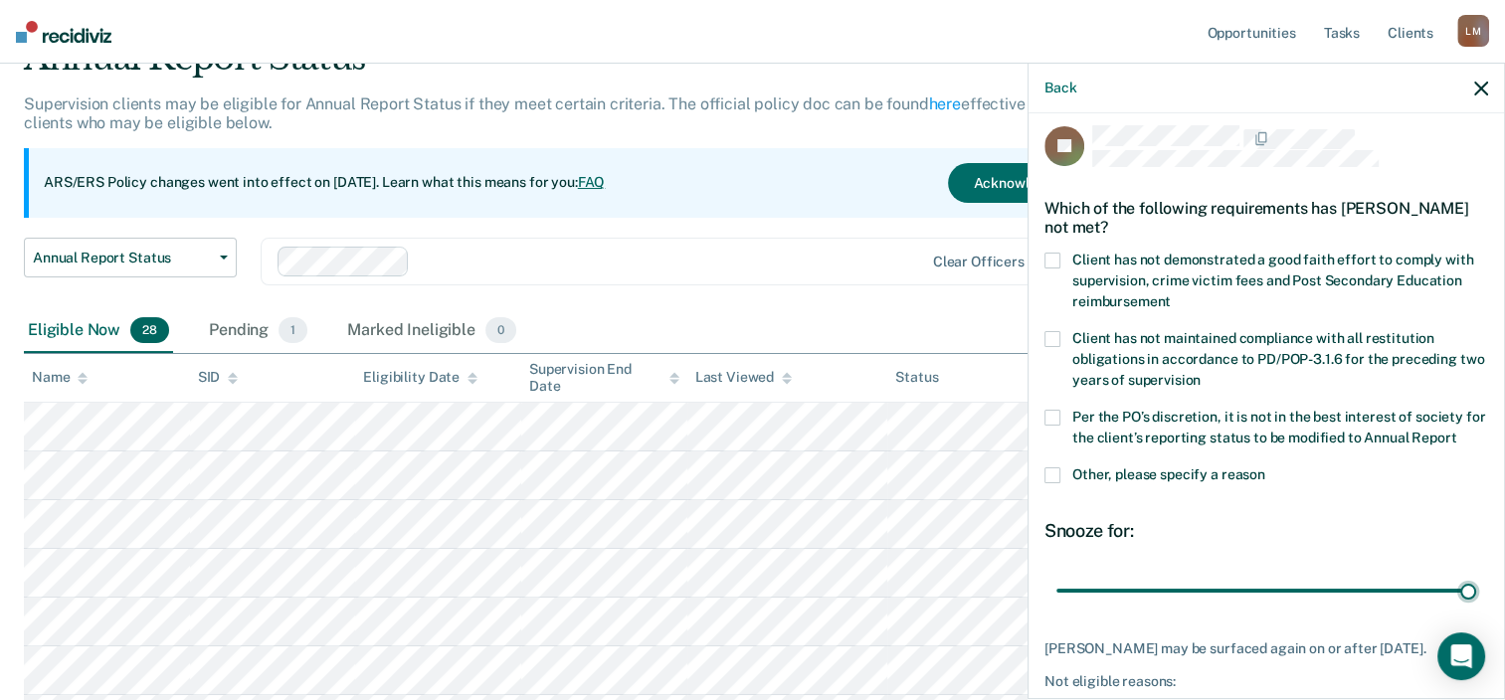
scroll to position [0, 0]
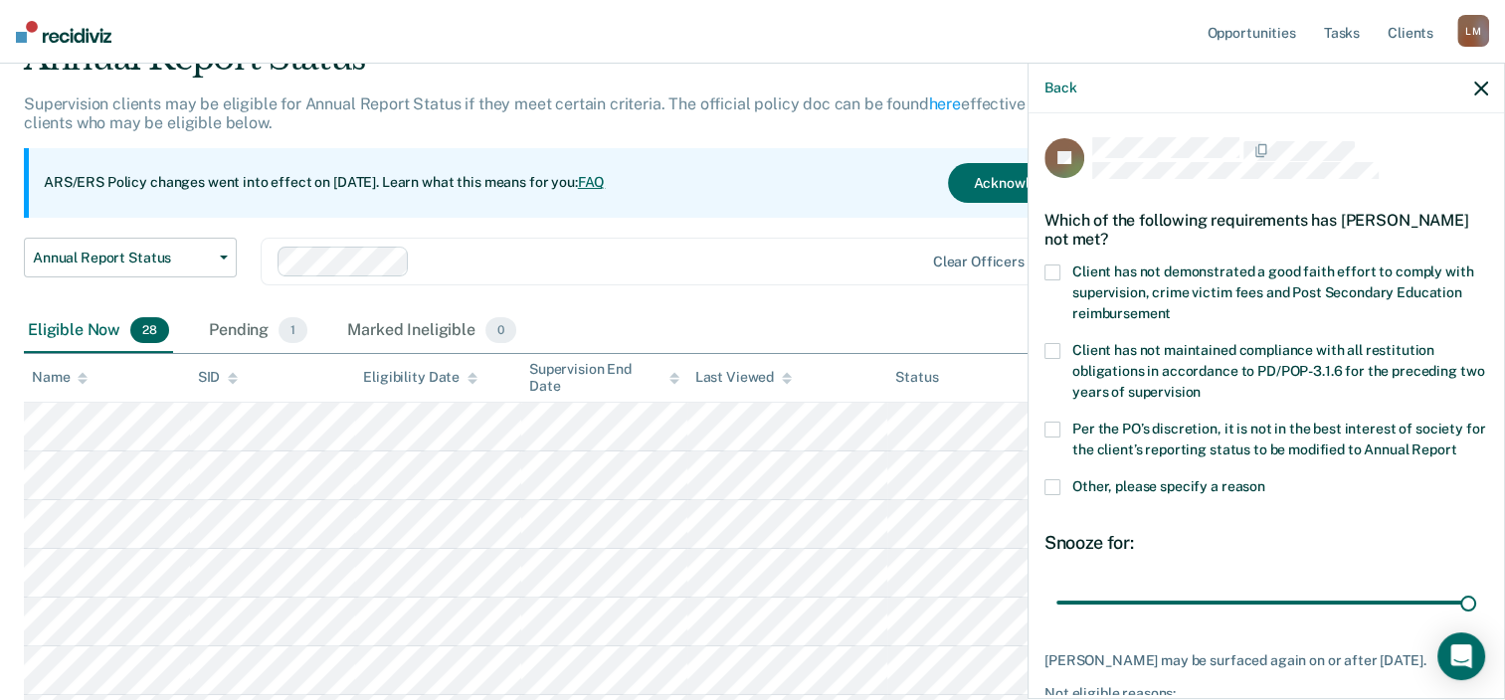
click at [1054, 272] on span at bounding box center [1052, 273] width 16 height 16
click at [1171, 306] on input "Client has not demonstrated a good faith effort to comply with supervision, cri…" at bounding box center [1171, 306] width 0 height 0
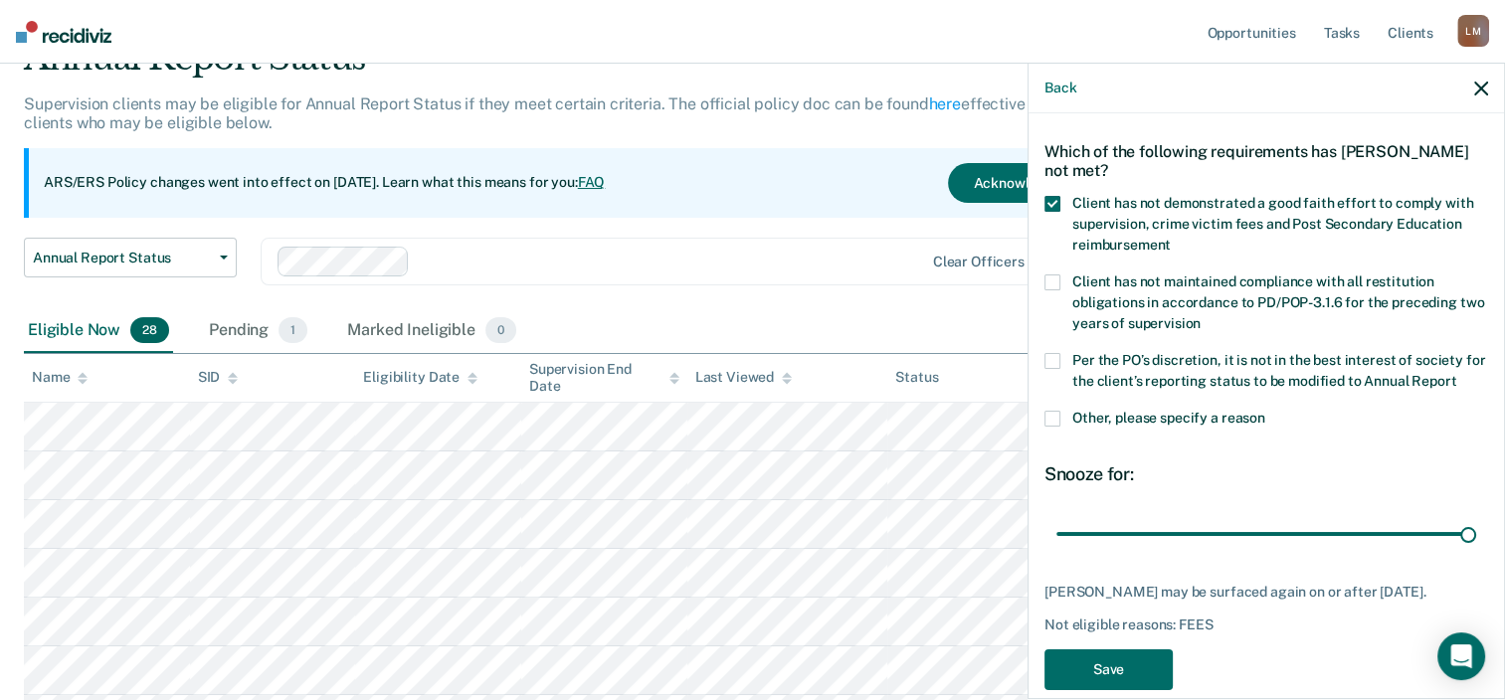
scroll to position [134, 0]
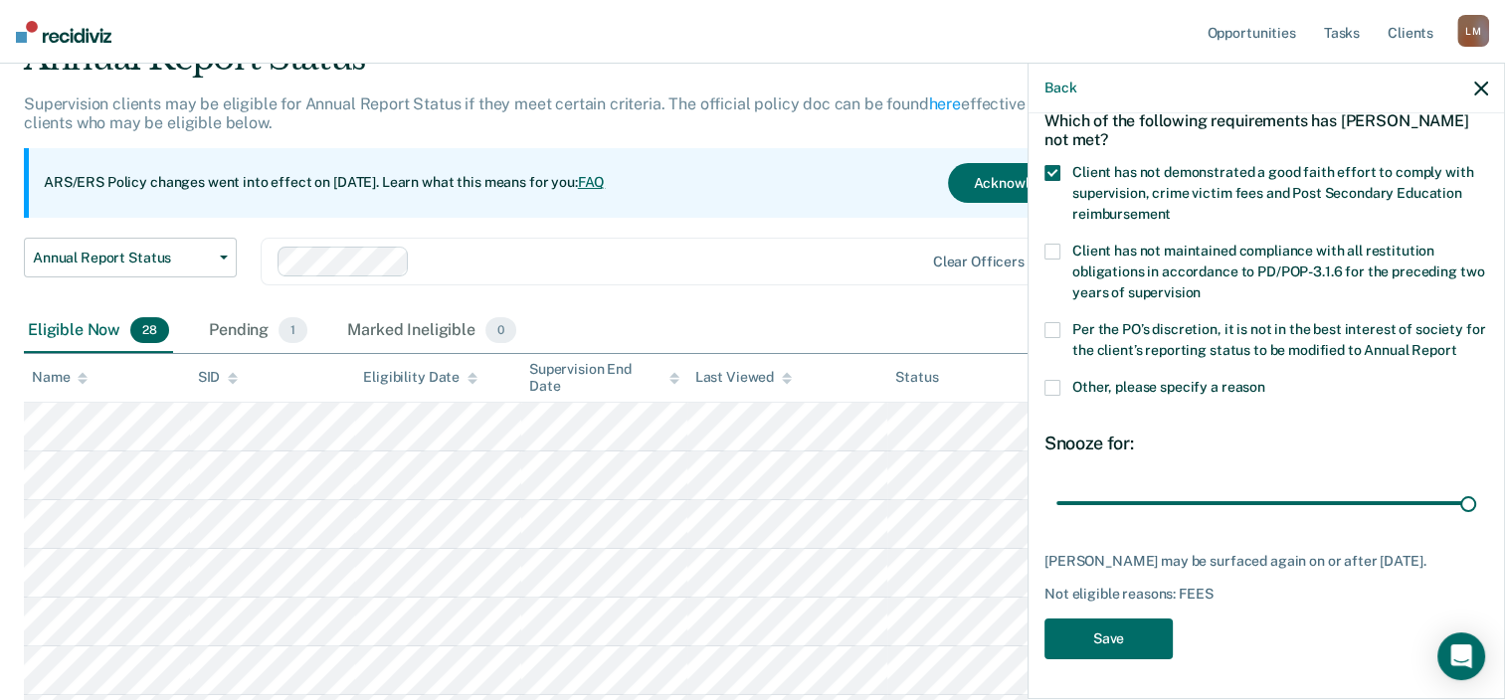
click at [1055, 244] on span at bounding box center [1052, 252] width 16 height 16
click at [1200, 285] on input "Client has not maintained compliance with all restitution obligations in accord…" at bounding box center [1200, 285] width 0 height 0
click at [1053, 322] on span at bounding box center [1052, 330] width 16 height 16
click at [1456, 343] on input "Per the PO’s discretion, it is not in the best interest of society for the clie…" at bounding box center [1456, 343] width 0 height 0
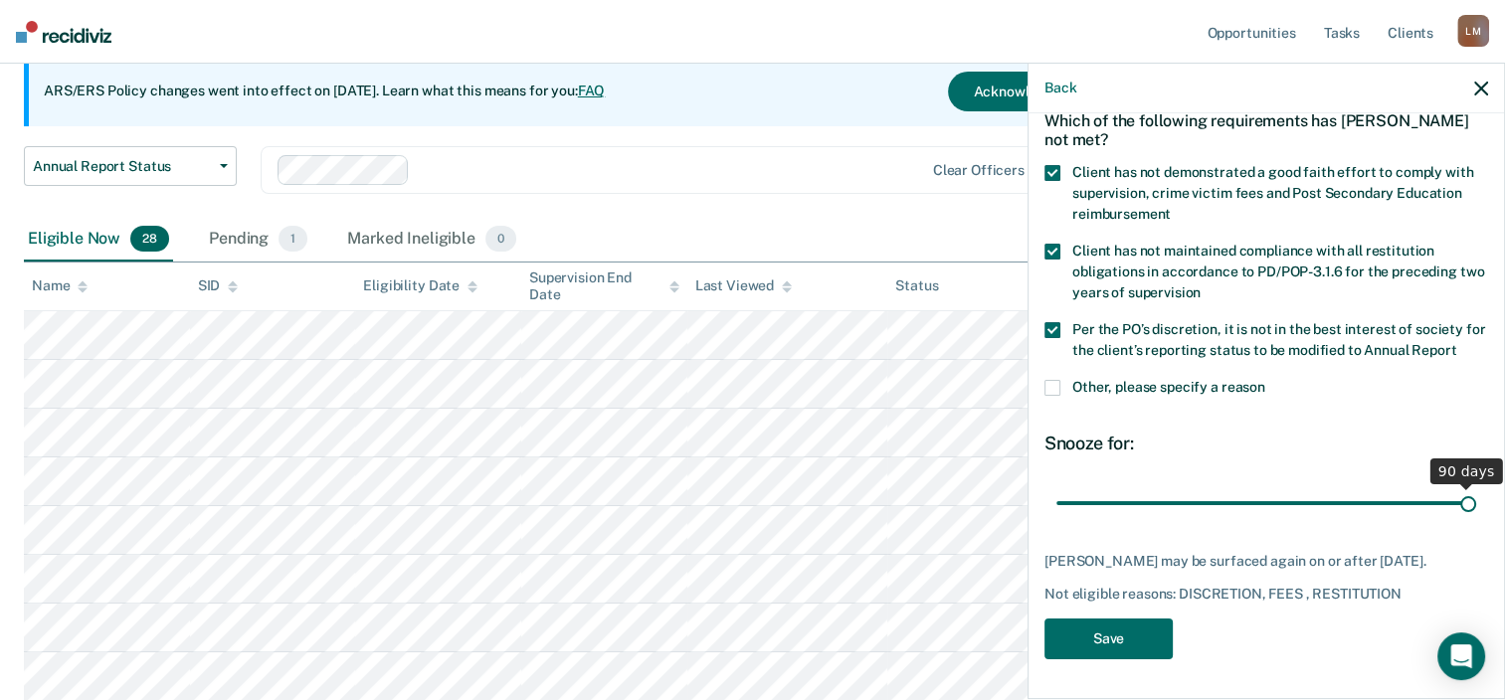
scroll to position [298, 0]
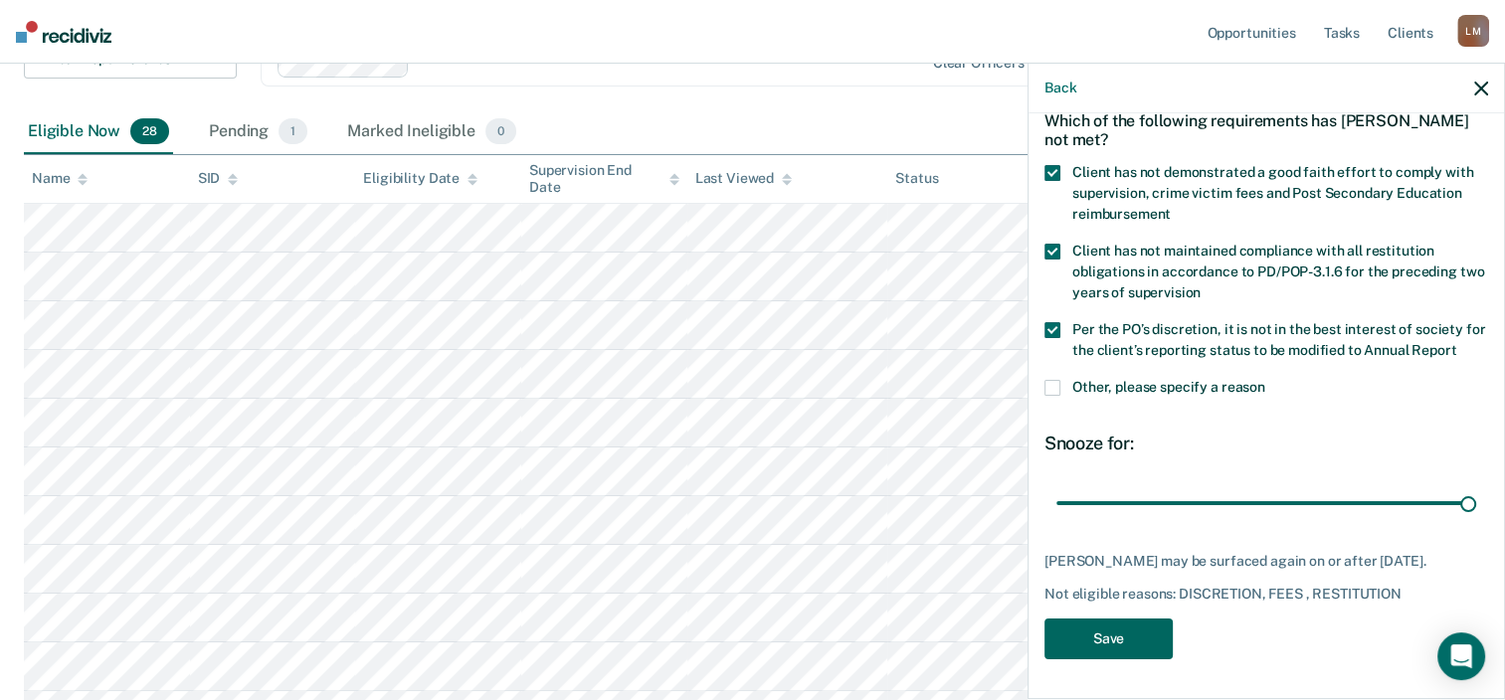
click at [1105, 634] on button "Save" at bounding box center [1108, 639] width 128 height 41
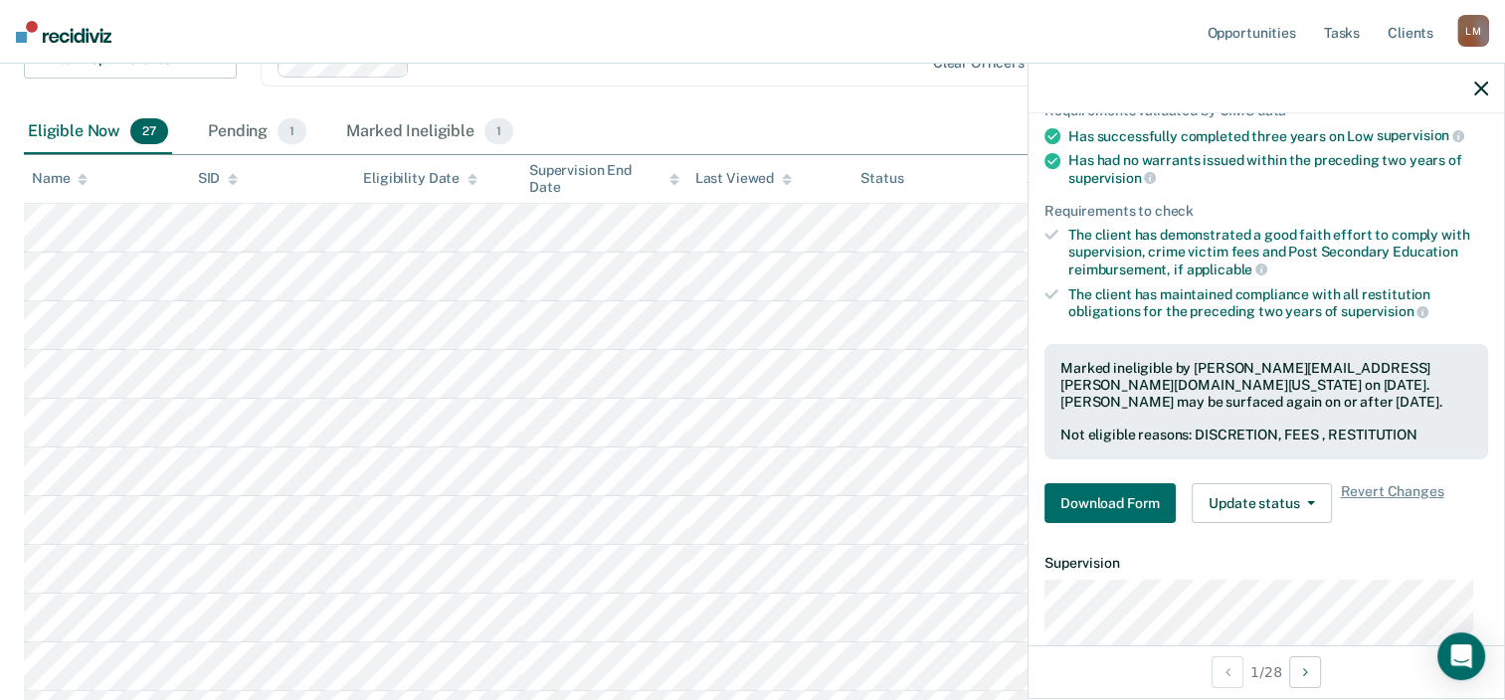
scroll to position [199, 0]
